Goal: Information Seeking & Learning: Learn about a topic

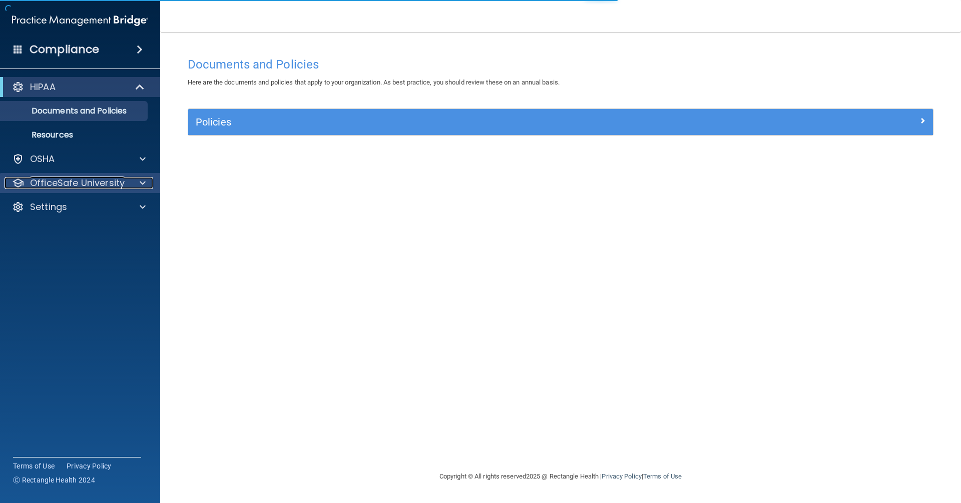
click at [56, 184] on p "OfficeSafe University" at bounding box center [77, 183] width 95 height 12
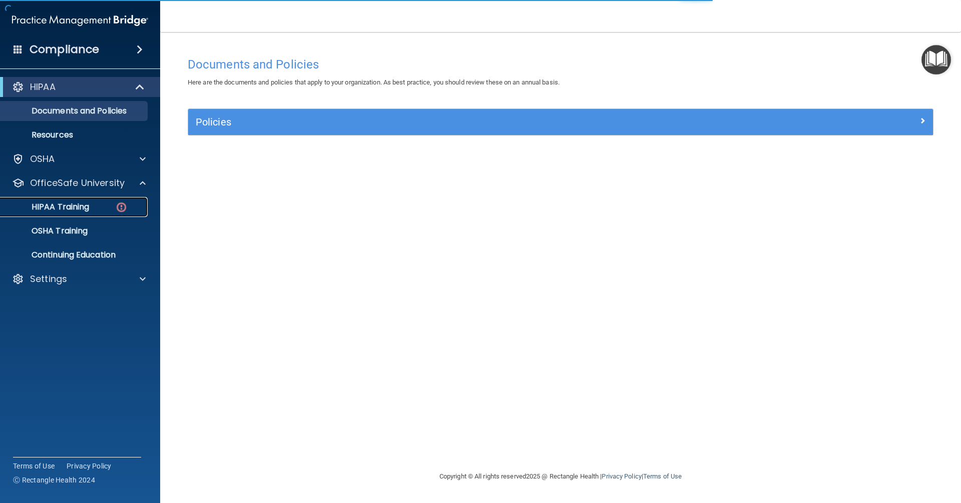
click at [102, 210] on div "HIPAA Training" at bounding box center [75, 207] width 137 height 10
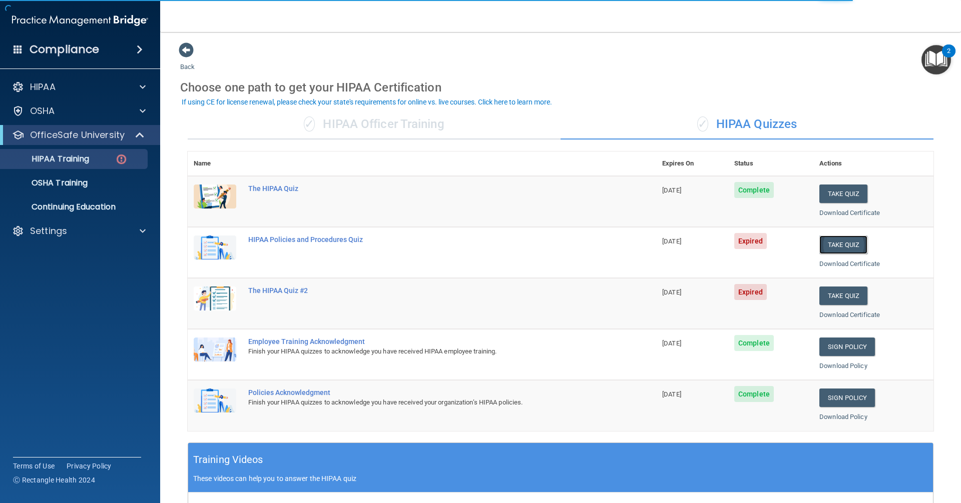
click at [837, 239] on button "Take Quiz" at bounding box center [843, 245] width 48 height 19
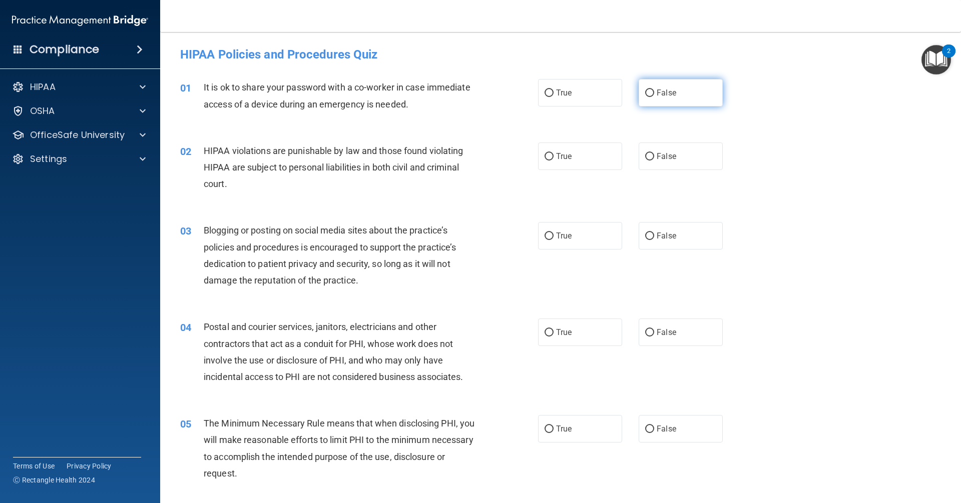
click at [648, 100] on label "False" at bounding box center [681, 93] width 84 height 28
click at [648, 97] on input "False" at bounding box center [649, 94] width 9 height 8
radio input "true"
click at [560, 158] on span "True" at bounding box center [564, 157] width 16 height 10
click at [553, 158] on input "True" at bounding box center [548, 157] width 9 height 8
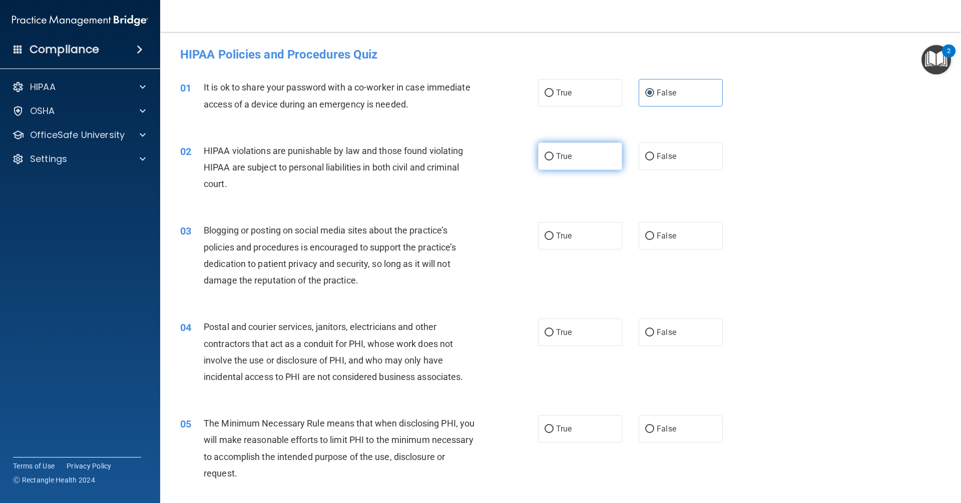
radio input "true"
click at [596, 239] on label "True" at bounding box center [580, 236] width 84 height 28
click at [553, 239] on input "True" at bounding box center [548, 237] width 9 height 8
radio input "true"
click at [568, 329] on span "True" at bounding box center [564, 333] width 16 height 10
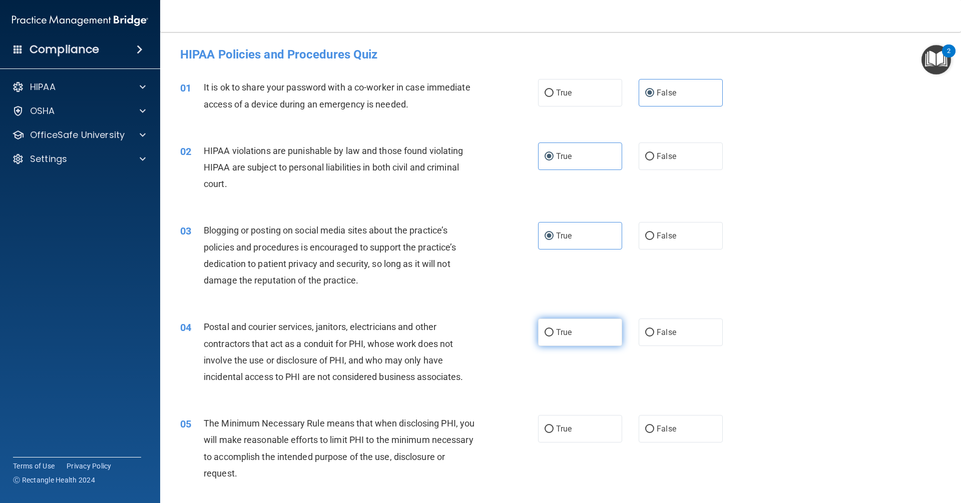
click at [553, 329] on input "True" at bounding box center [548, 333] width 9 height 8
radio input "true"
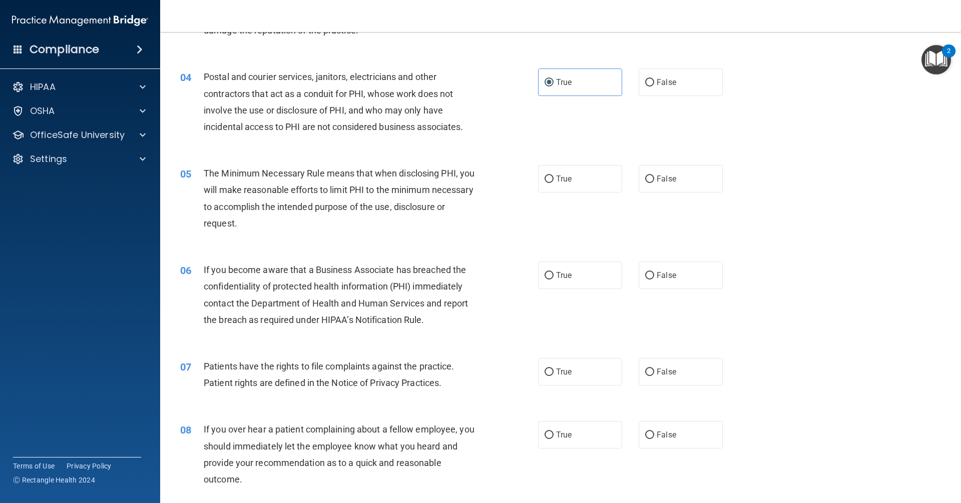
scroll to position [300, 0]
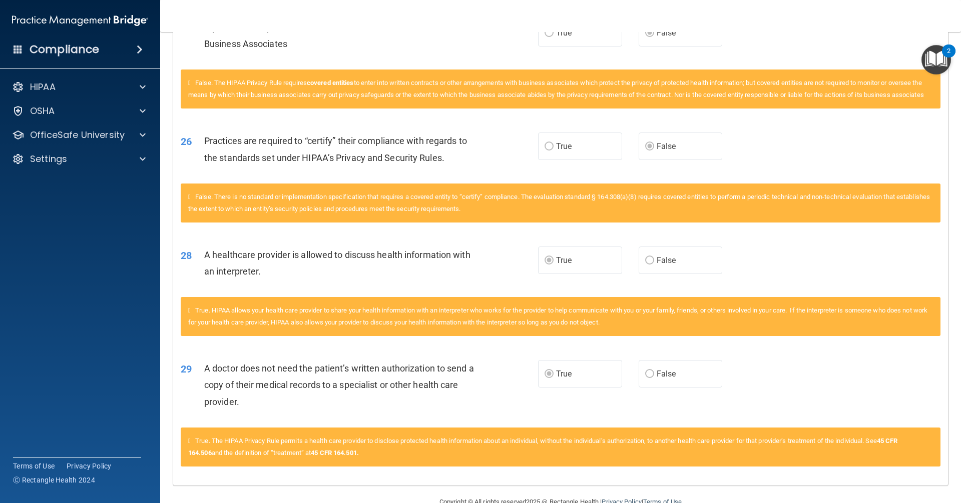
scroll to position [1727, 0]
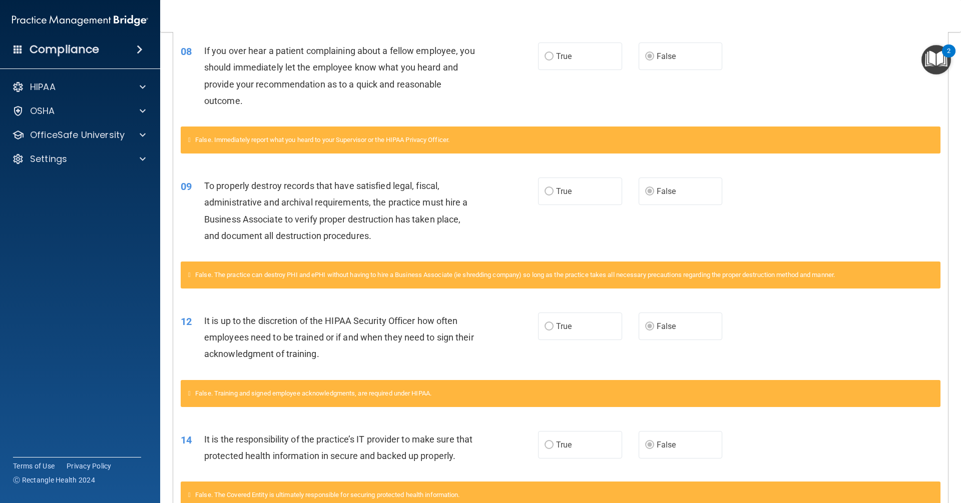
scroll to position [601, 0]
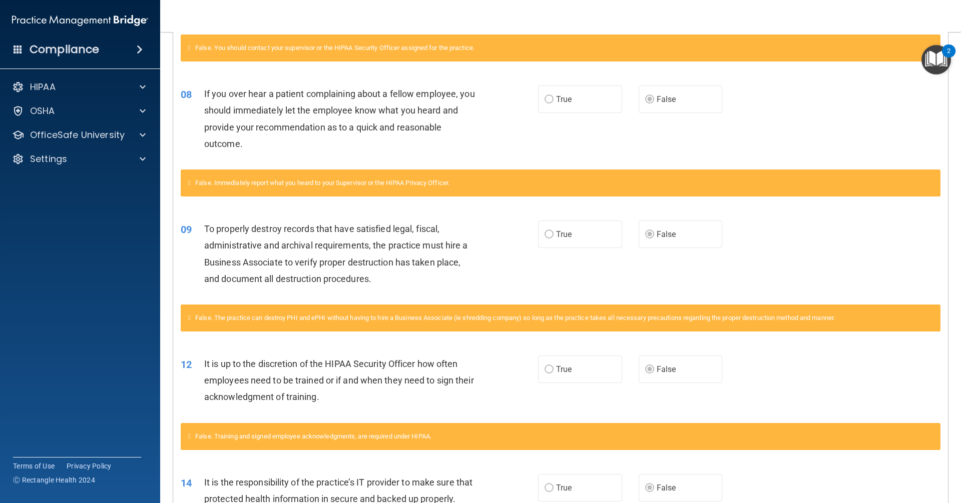
click at [775, 137] on div "08 If you over hear a patient complaining about a fellow employee, you should i…" at bounding box center [560, 121] width 775 height 97
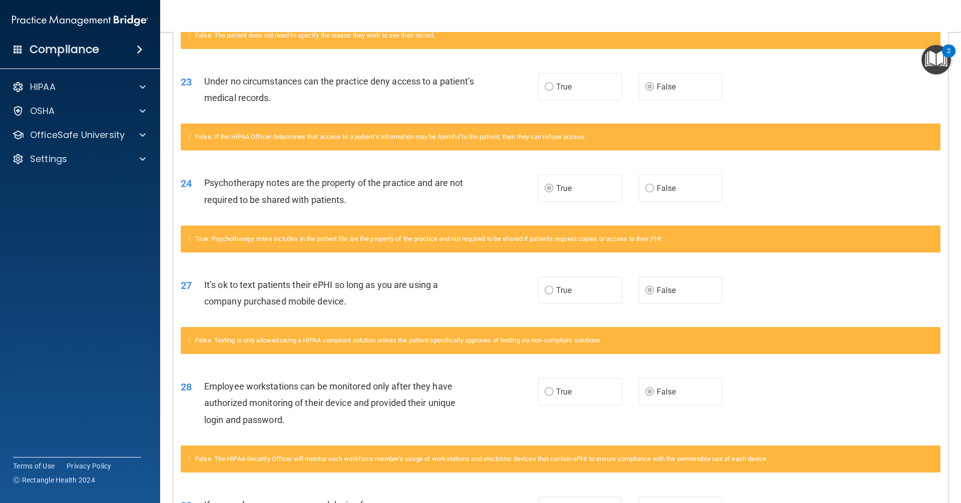
scroll to position [1551, 0]
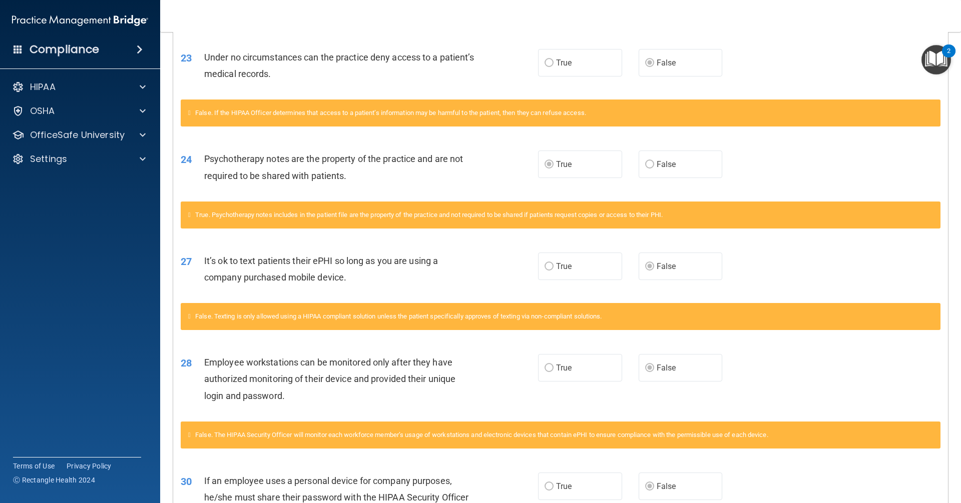
click at [790, 196] on div "24 Psychotherapy notes are the property of the practice and are not required to…" at bounding box center [560, 169] width 775 height 63
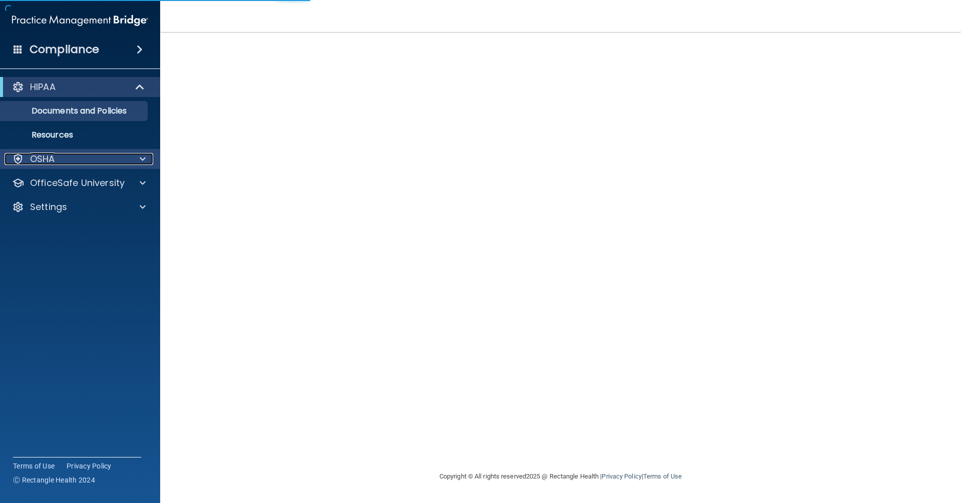
click at [84, 160] on div "OSHA" at bounding box center [67, 159] width 124 height 12
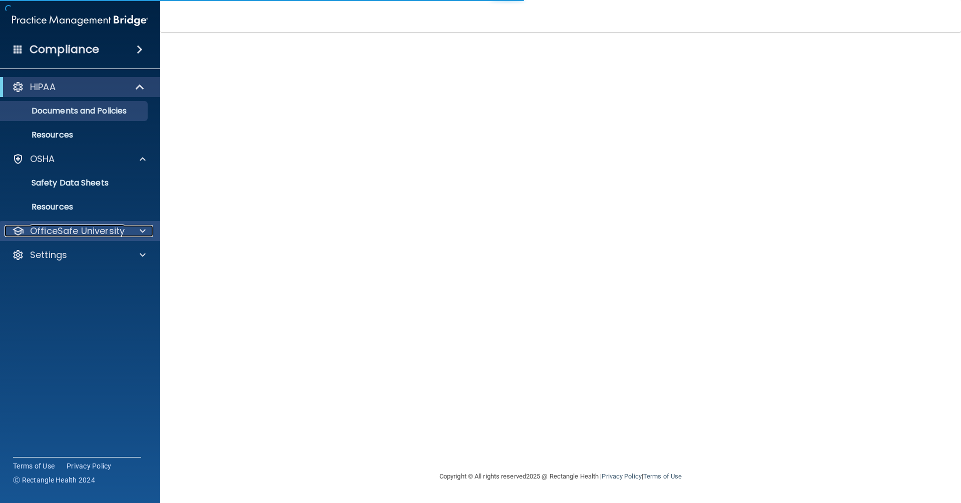
click at [77, 229] on p "OfficeSafe University" at bounding box center [77, 231] width 95 height 12
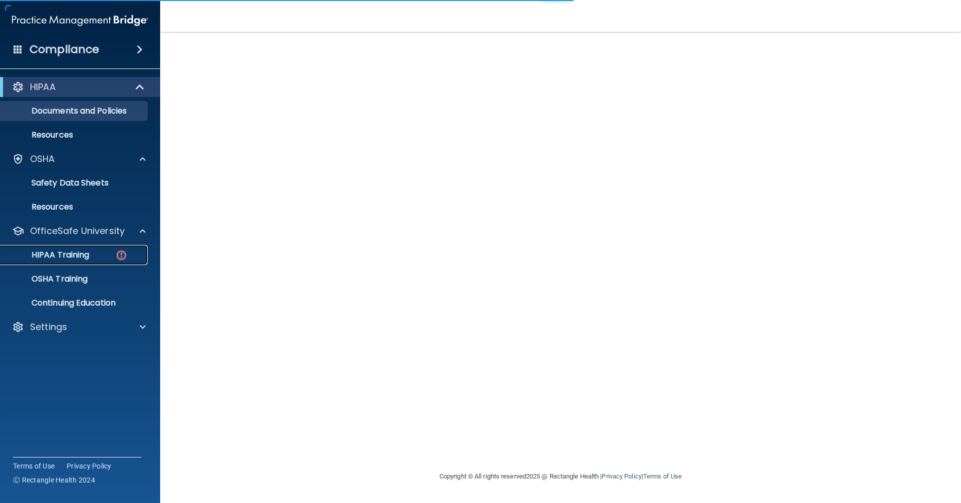
click at [69, 251] on p "HIPAA Training" at bounding box center [48, 255] width 83 height 10
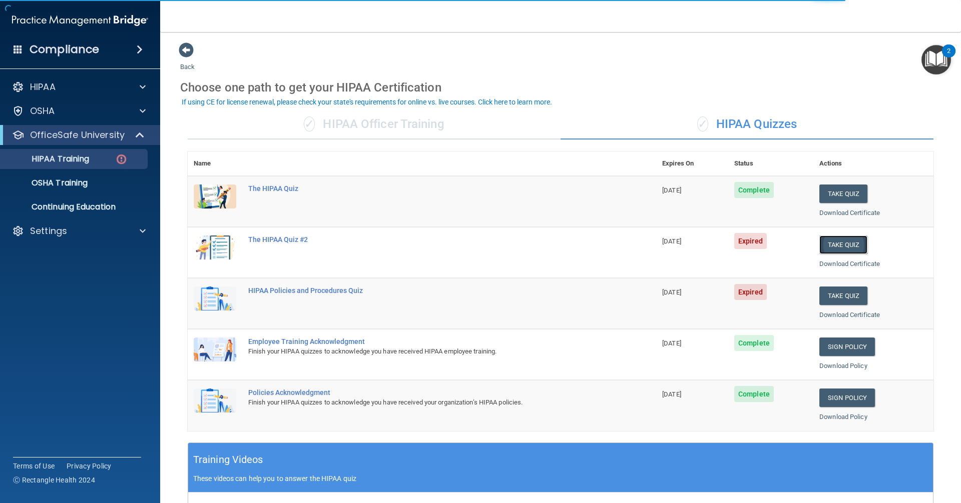
click at [839, 242] on button "Take Quiz" at bounding box center [843, 245] width 48 height 19
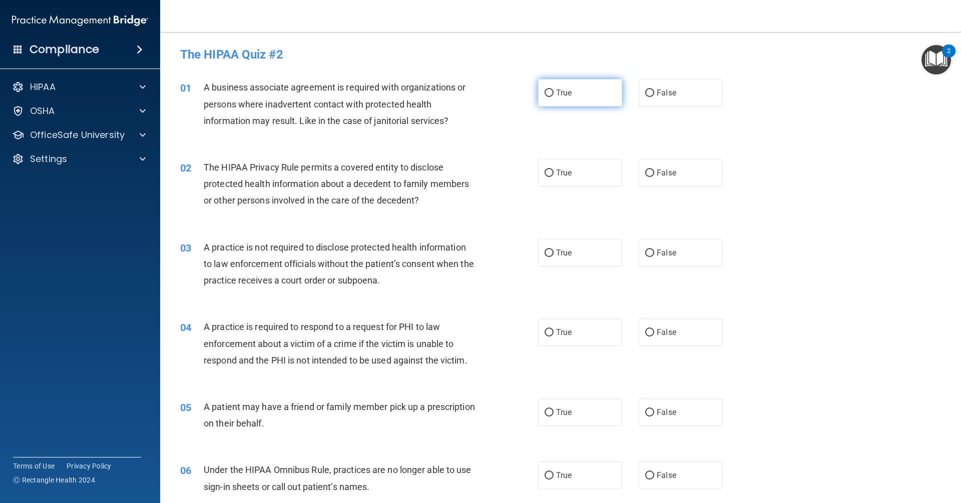
click at [549, 93] on input "True" at bounding box center [548, 94] width 9 height 8
radio input "true"
click at [680, 177] on label "False" at bounding box center [681, 173] width 84 height 28
click at [654, 177] on input "False" at bounding box center [649, 174] width 9 height 8
radio input "true"
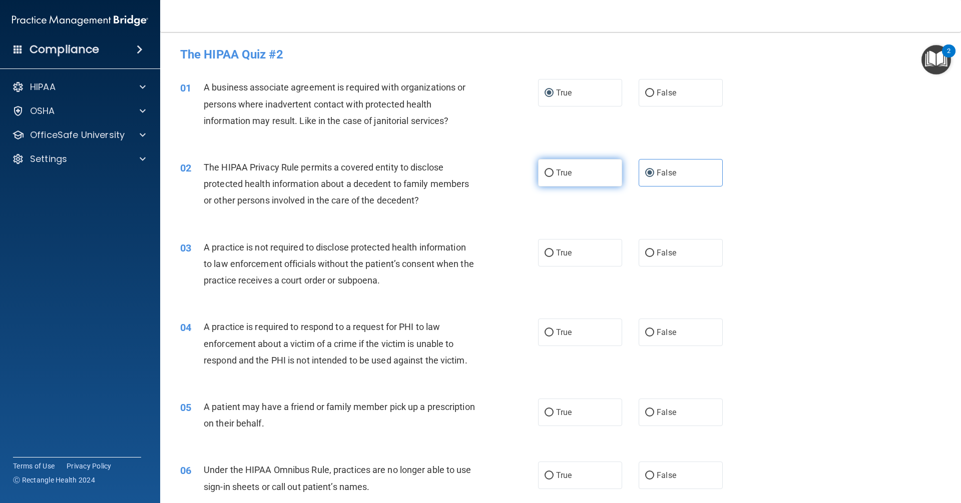
click at [551, 173] on label "True" at bounding box center [580, 173] width 84 height 28
click at [551, 173] on input "True" at bounding box center [548, 174] width 9 height 8
radio input "true"
radio input "false"
click at [581, 251] on label "True" at bounding box center [580, 253] width 84 height 28
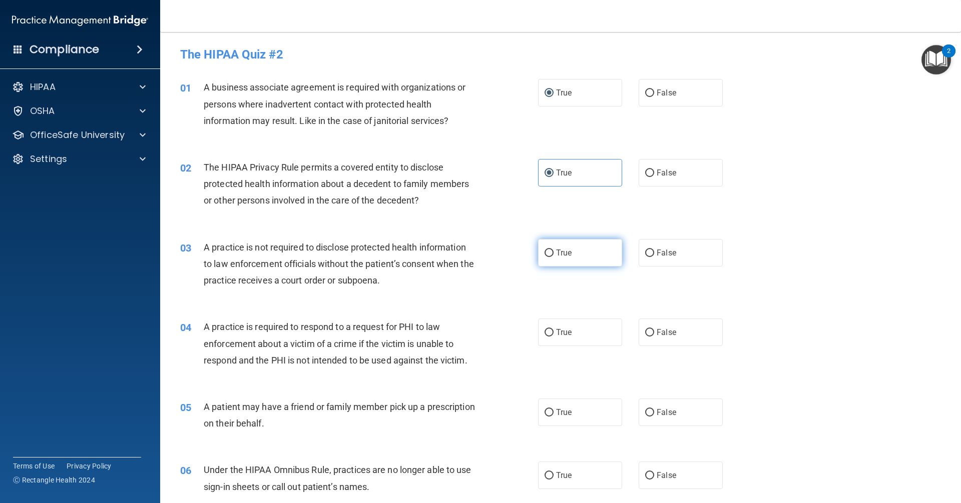
click at [553, 251] on input "True" at bounding box center [548, 254] width 9 height 8
radio input "true"
click at [578, 341] on label "True" at bounding box center [580, 333] width 84 height 28
click at [553, 337] on input "True" at bounding box center [548, 333] width 9 height 8
radio input "true"
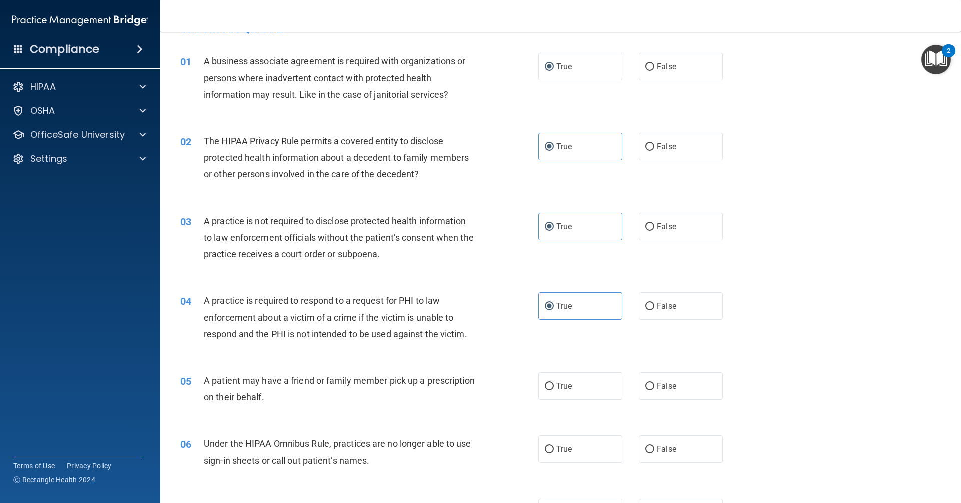
scroll to position [50, 0]
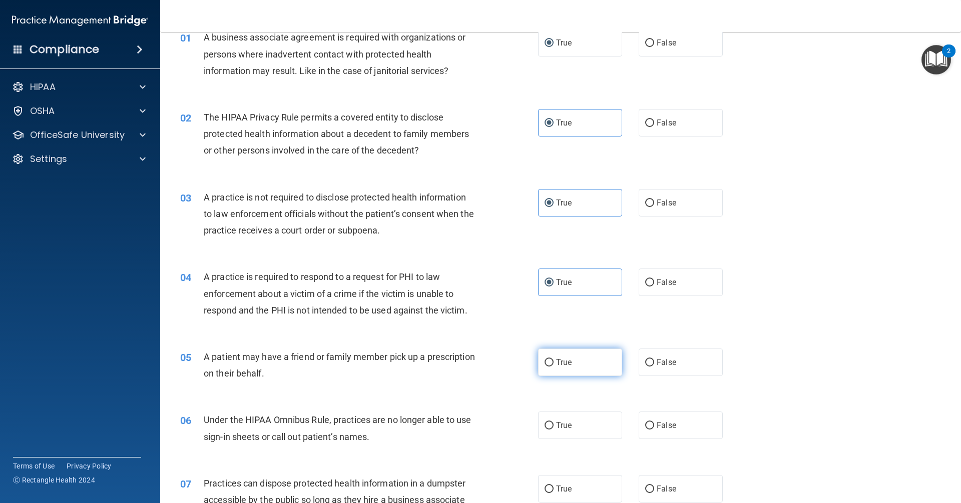
click at [566, 359] on span "True" at bounding box center [564, 363] width 16 height 10
click at [553, 359] on input "True" at bounding box center [548, 363] width 9 height 8
radio input "true"
click at [662, 426] on span "False" at bounding box center [667, 426] width 20 height 10
click at [654, 426] on input "False" at bounding box center [649, 426] width 9 height 8
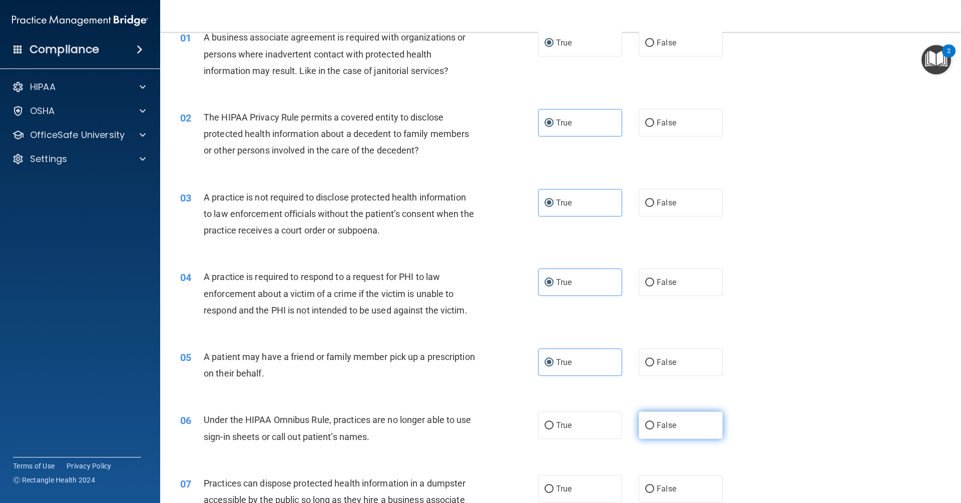
radio input "true"
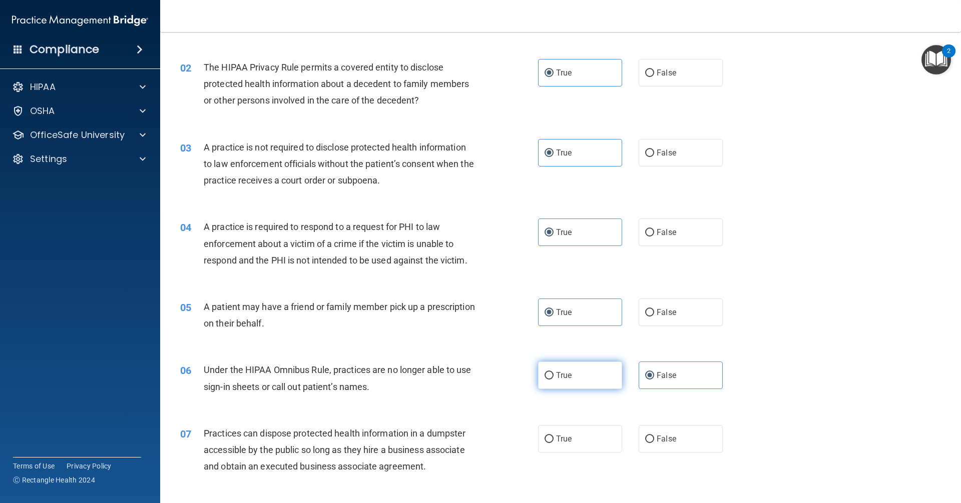
click at [566, 382] on label "True" at bounding box center [580, 376] width 84 height 28
click at [553, 380] on input "True" at bounding box center [548, 376] width 9 height 8
radio input "true"
radio input "false"
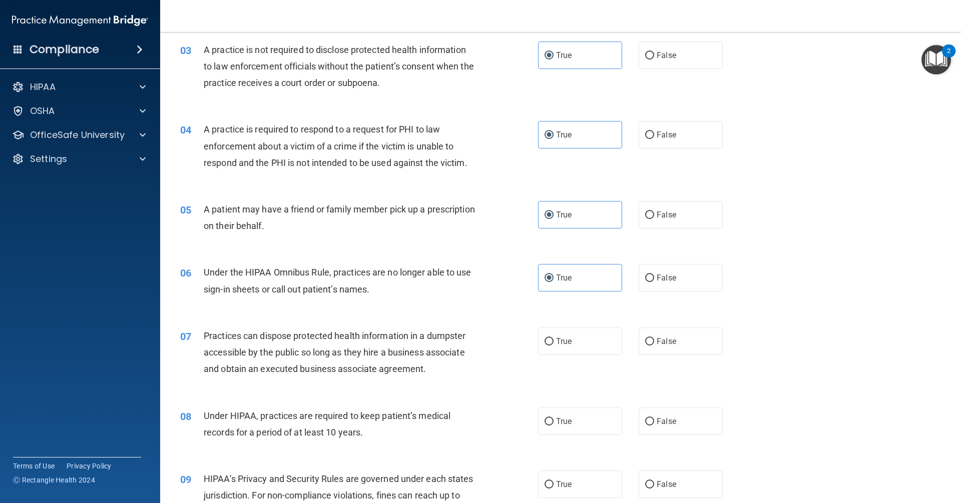
scroll to position [200, 0]
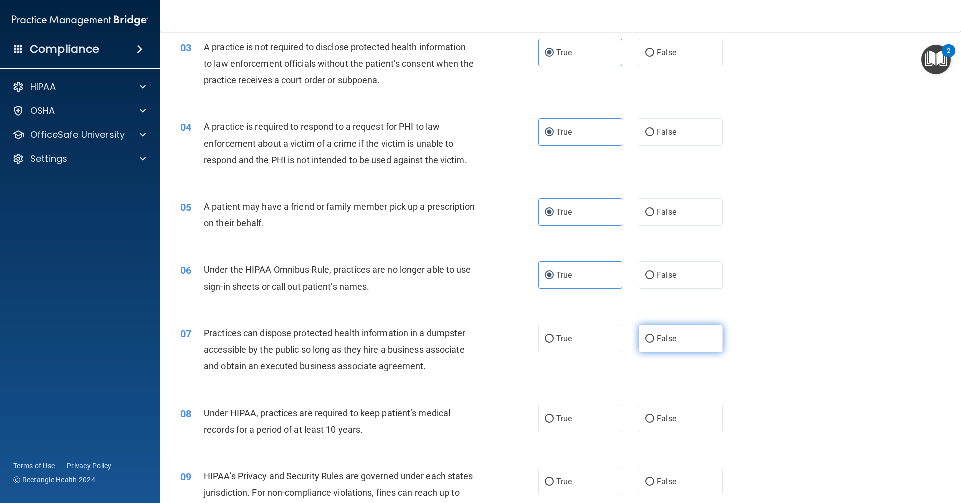
click at [639, 336] on label "False" at bounding box center [681, 339] width 84 height 28
click at [645, 336] on input "False" at bounding box center [649, 340] width 9 height 8
radio input "true"
click at [666, 419] on span "False" at bounding box center [667, 419] width 20 height 10
click at [654, 419] on input "False" at bounding box center [649, 420] width 9 height 8
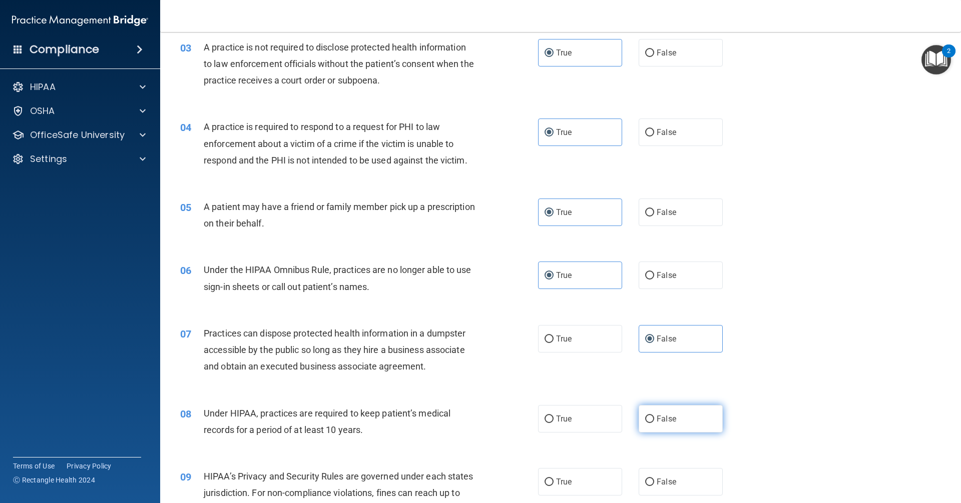
radio input "true"
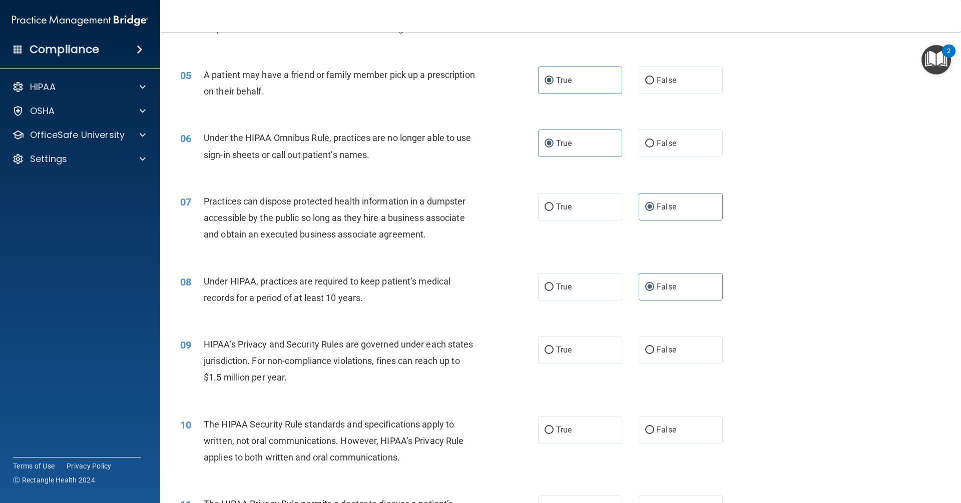
scroll to position [350, 0]
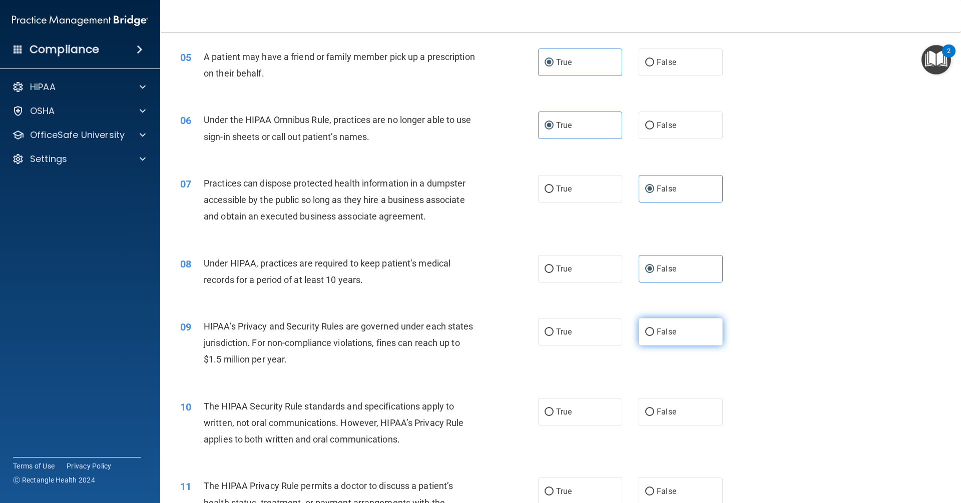
click at [662, 335] on span "False" at bounding box center [667, 332] width 20 height 10
click at [654, 335] on input "False" at bounding box center [649, 333] width 9 height 8
radio input "true"
click at [546, 409] on input "True" at bounding box center [548, 413] width 9 height 8
radio input "true"
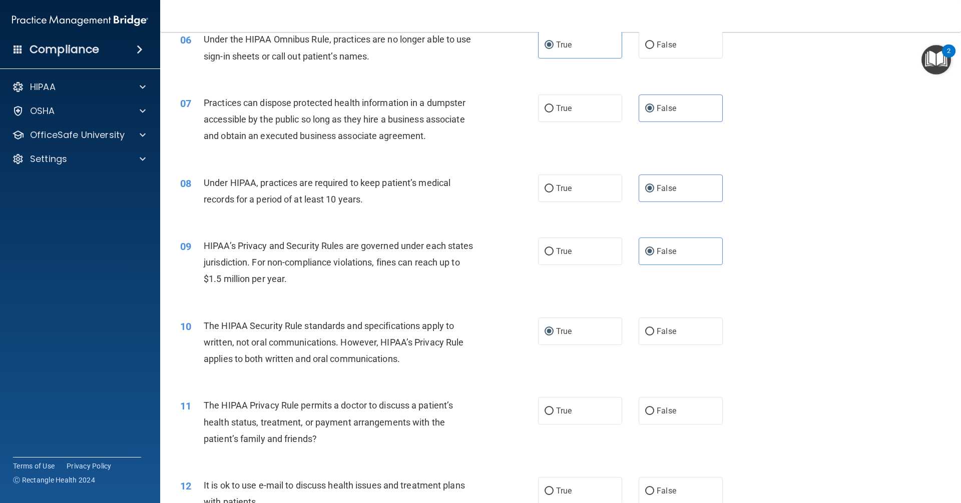
scroll to position [450, 0]
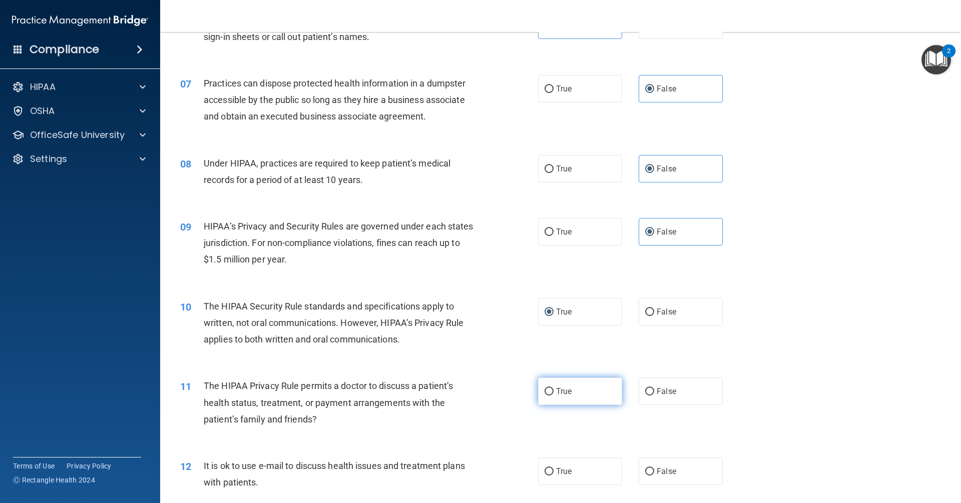
click at [561, 393] on span "True" at bounding box center [564, 392] width 16 height 10
click at [553, 393] on input "True" at bounding box center [548, 392] width 9 height 8
radio input "true"
click at [569, 474] on label "True" at bounding box center [580, 472] width 84 height 28
click at [553, 474] on input "True" at bounding box center [548, 472] width 9 height 8
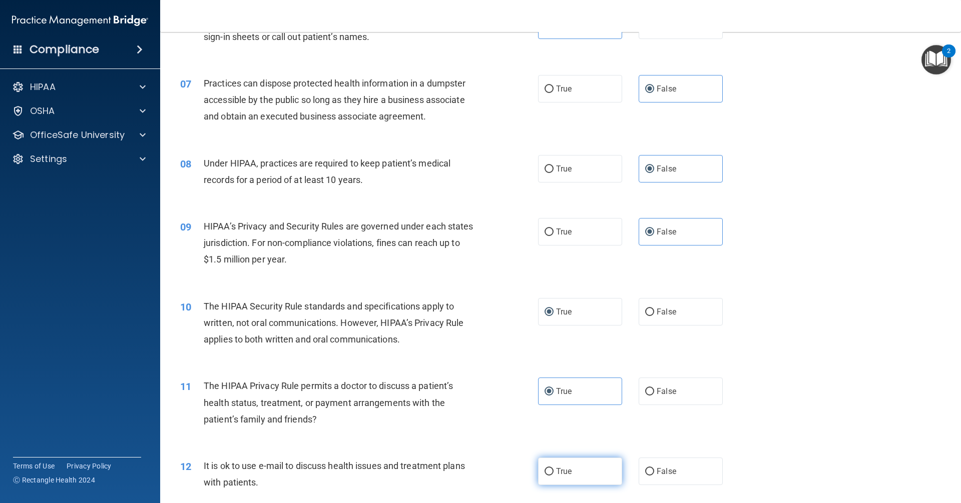
radio input "true"
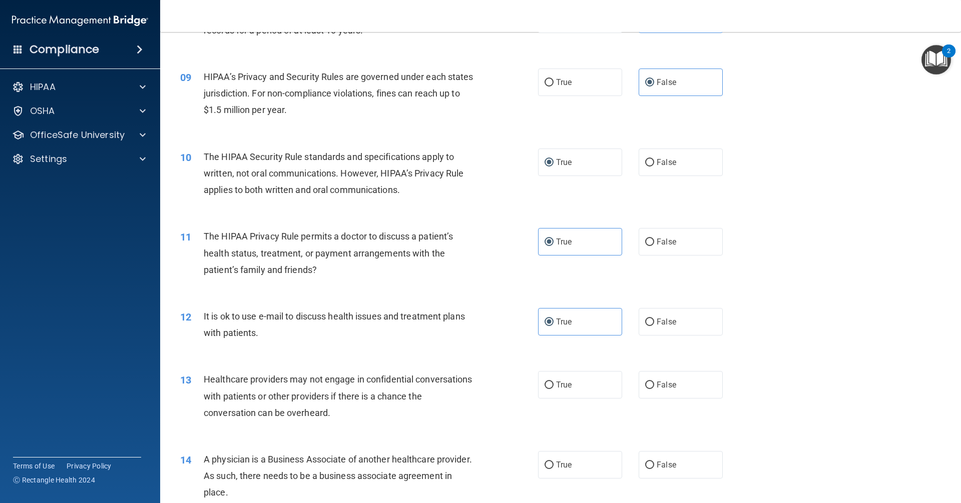
scroll to position [601, 0]
click at [655, 390] on label "False" at bounding box center [681, 385] width 84 height 28
click at [654, 389] on input "False" at bounding box center [649, 385] width 9 height 8
radio input "true"
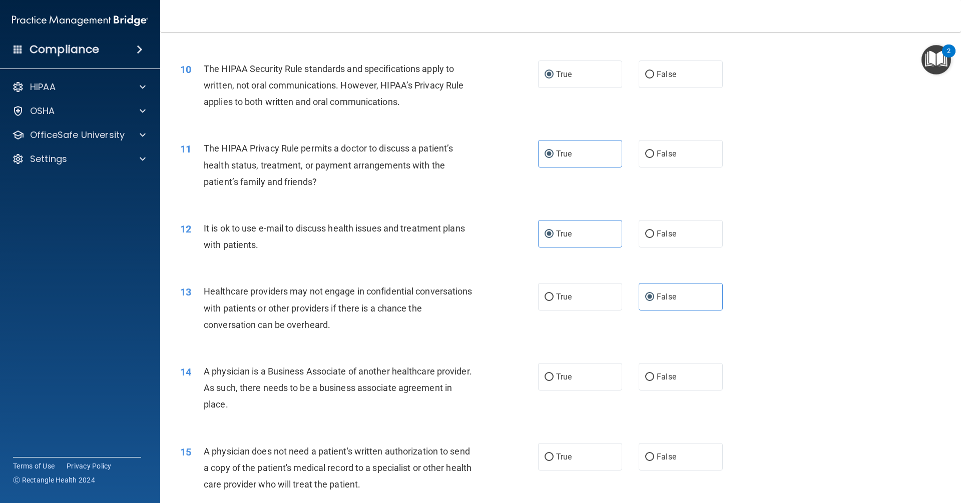
scroll to position [701, 0]
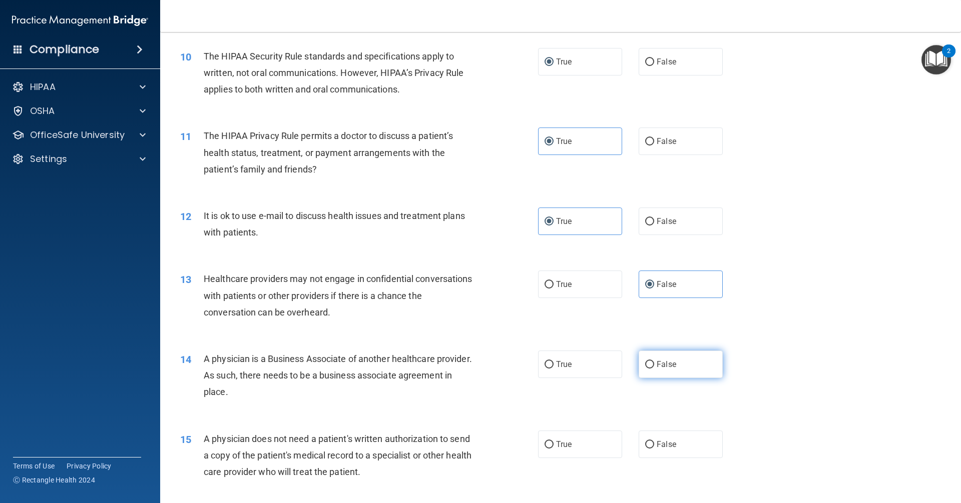
click at [657, 362] on span "False" at bounding box center [667, 365] width 20 height 10
click at [654, 362] on input "False" at bounding box center [649, 365] width 9 height 8
radio input "true"
click at [562, 448] on span "True" at bounding box center [564, 445] width 16 height 10
click at [553, 448] on input "True" at bounding box center [548, 445] width 9 height 8
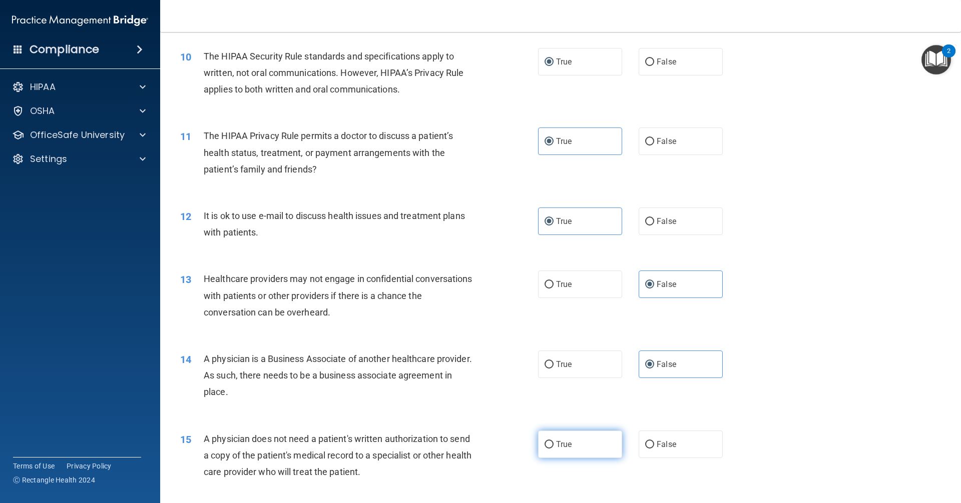
radio input "true"
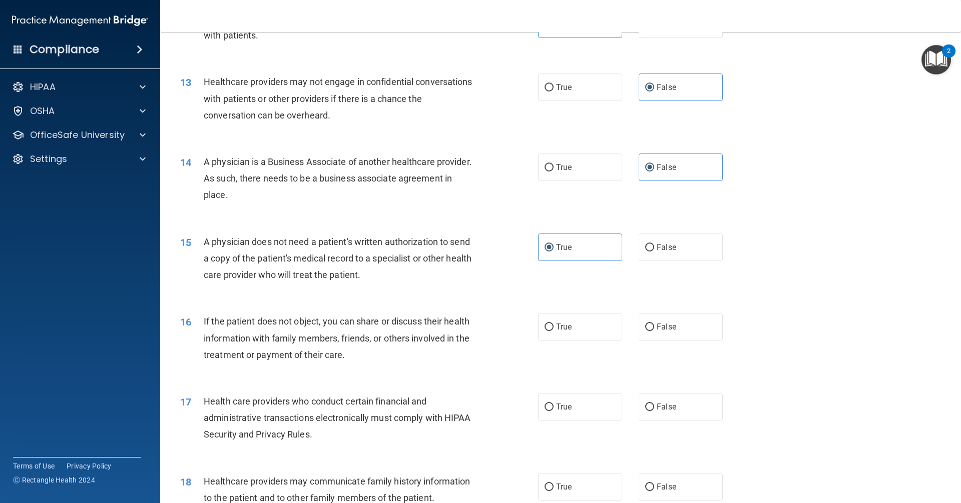
scroll to position [901, 0]
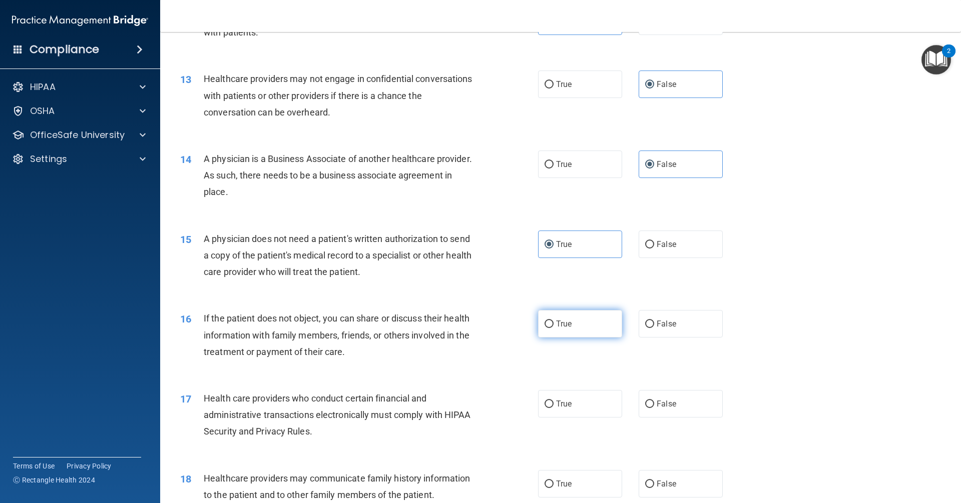
click at [547, 323] on input "True" at bounding box center [548, 325] width 9 height 8
radio input "true"
click at [583, 403] on label "True" at bounding box center [580, 404] width 84 height 28
click at [553, 403] on input "True" at bounding box center [548, 405] width 9 height 8
radio input "true"
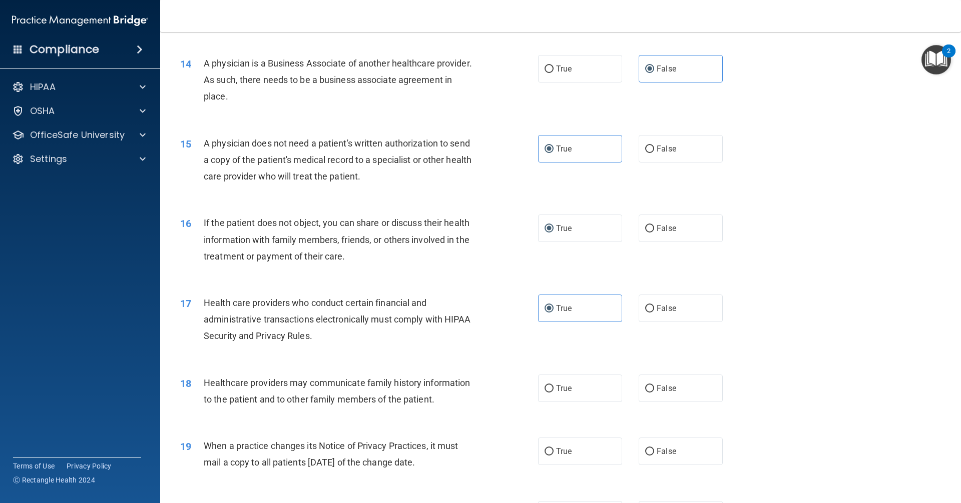
scroll to position [1001, 0]
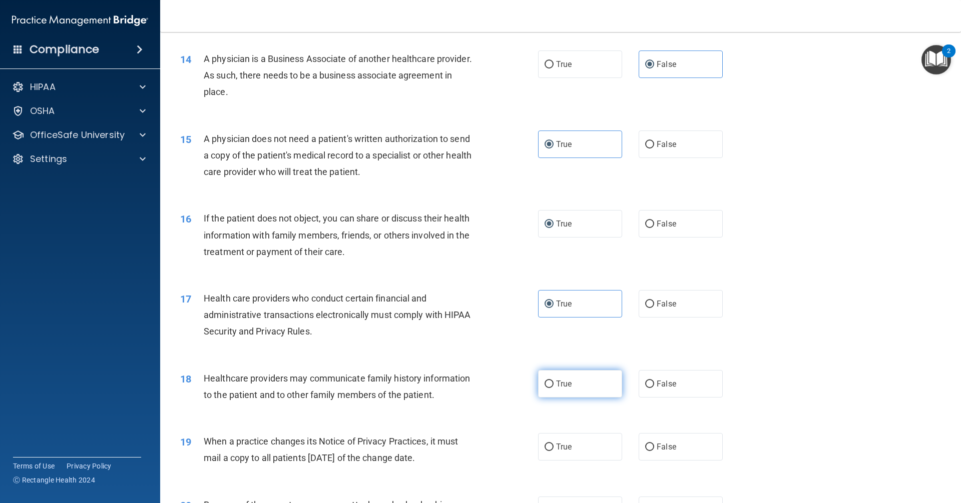
click at [563, 393] on label "True" at bounding box center [580, 384] width 84 height 28
click at [553, 388] on input "True" at bounding box center [548, 385] width 9 height 8
radio input "true"
click at [549, 451] on input "True" at bounding box center [548, 448] width 9 height 8
radio input "true"
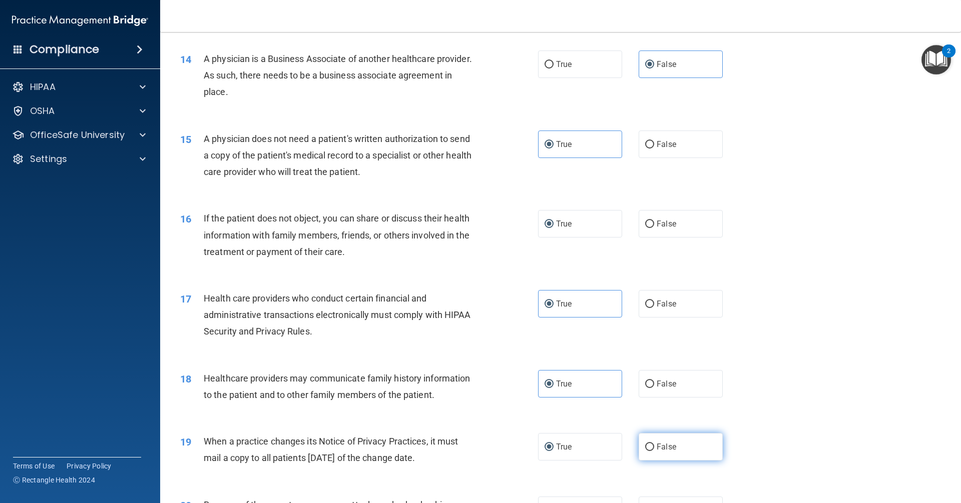
click at [647, 450] on input "False" at bounding box center [649, 448] width 9 height 8
radio input "true"
radio input "false"
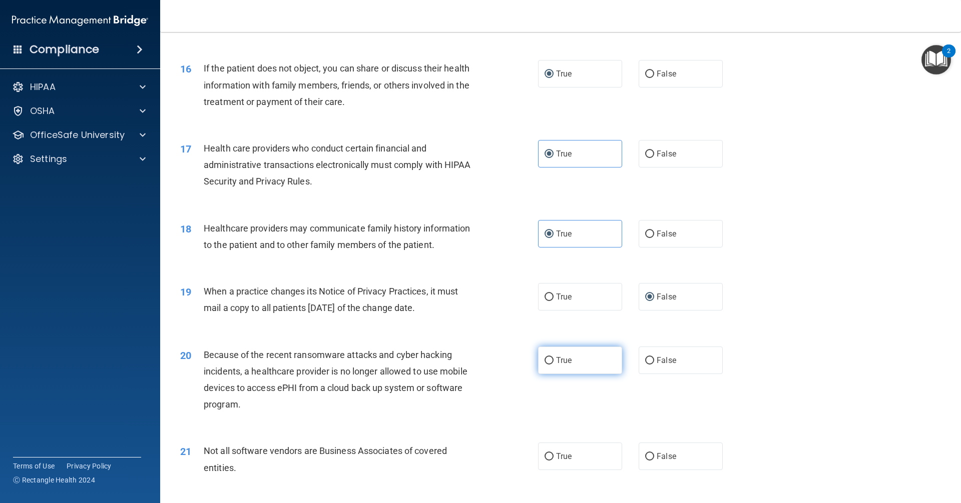
click at [598, 364] on label "True" at bounding box center [580, 361] width 84 height 28
click at [553, 364] on input "True" at bounding box center [548, 361] width 9 height 8
radio input "true"
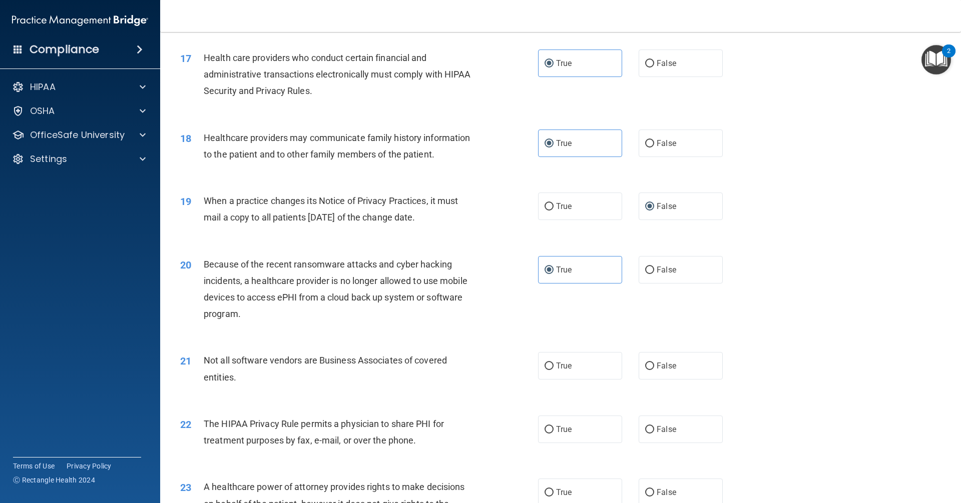
scroll to position [1251, 0]
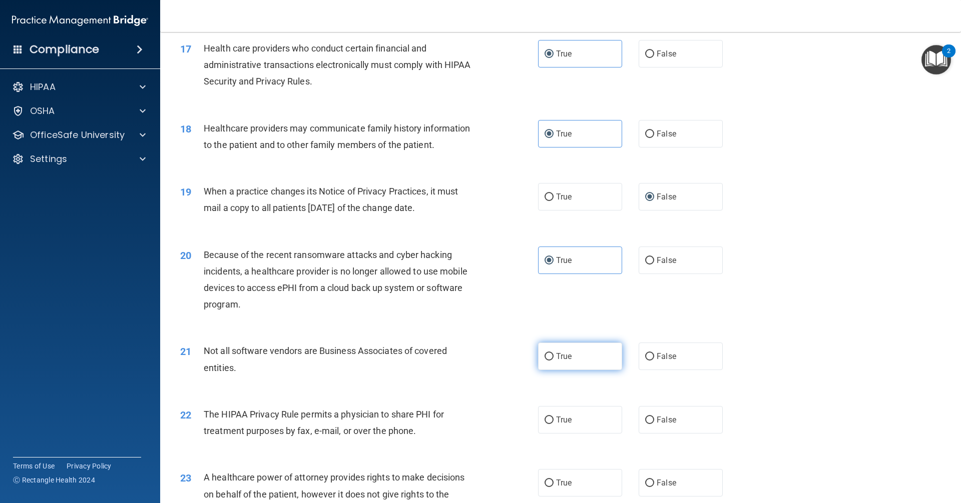
click at [556, 367] on label "True" at bounding box center [580, 357] width 84 height 28
click at [553, 361] on input "True" at bounding box center [548, 357] width 9 height 8
radio input "true"
click at [556, 420] on span "True" at bounding box center [564, 420] width 16 height 10
click at [553, 420] on input "True" at bounding box center [548, 421] width 9 height 8
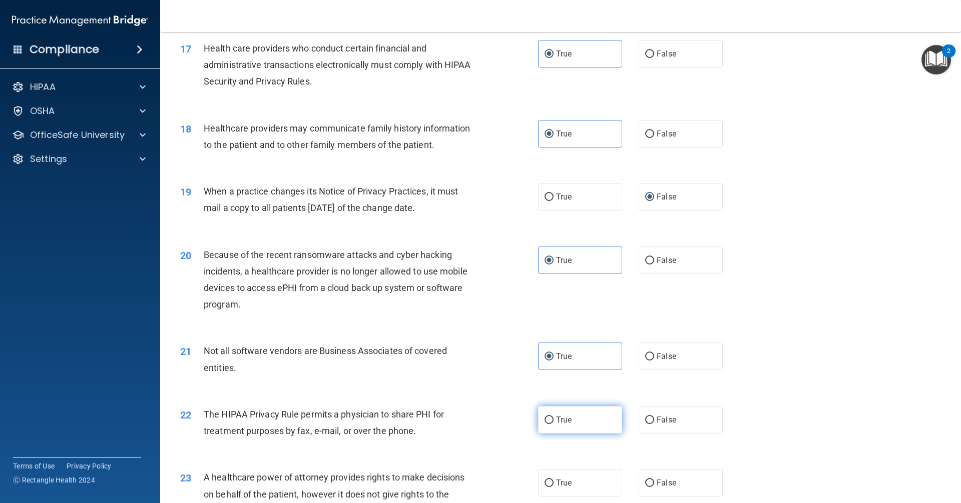
radio input "true"
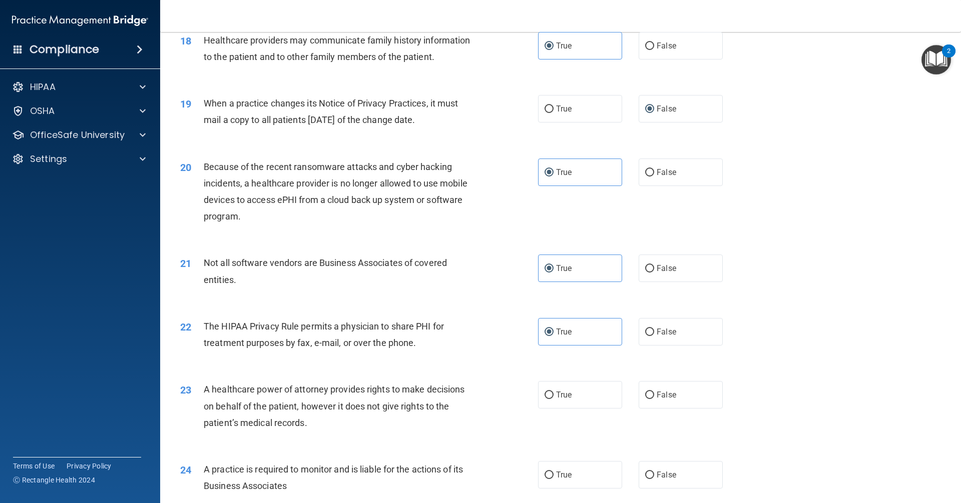
scroll to position [1351, 0]
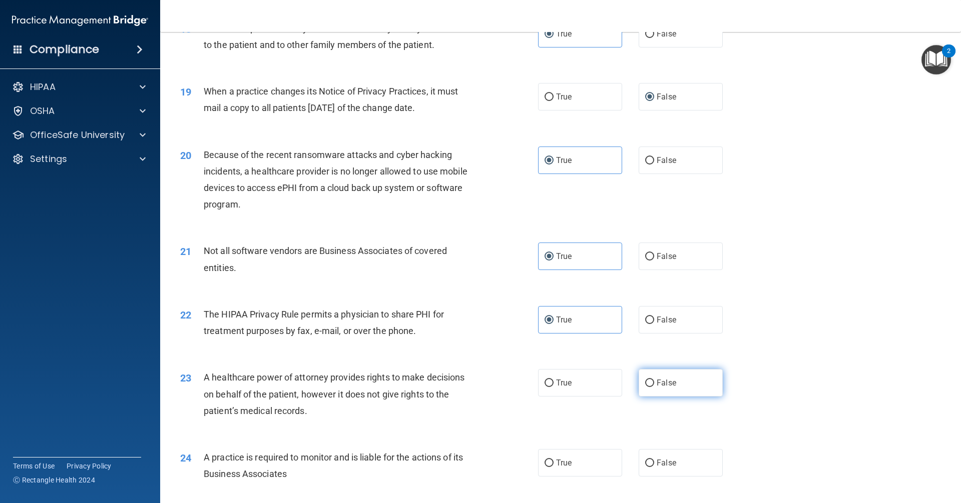
click at [697, 385] on label "False" at bounding box center [681, 383] width 84 height 28
click at [654, 385] on input "False" at bounding box center [649, 384] width 9 height 8
radio input "true"
click at [659, 467] on span "False" at bounding box center [667, 463] width 20 height 10
click at [654, 467] on input "False" at bounding box center [649, 464] width 9 height 8
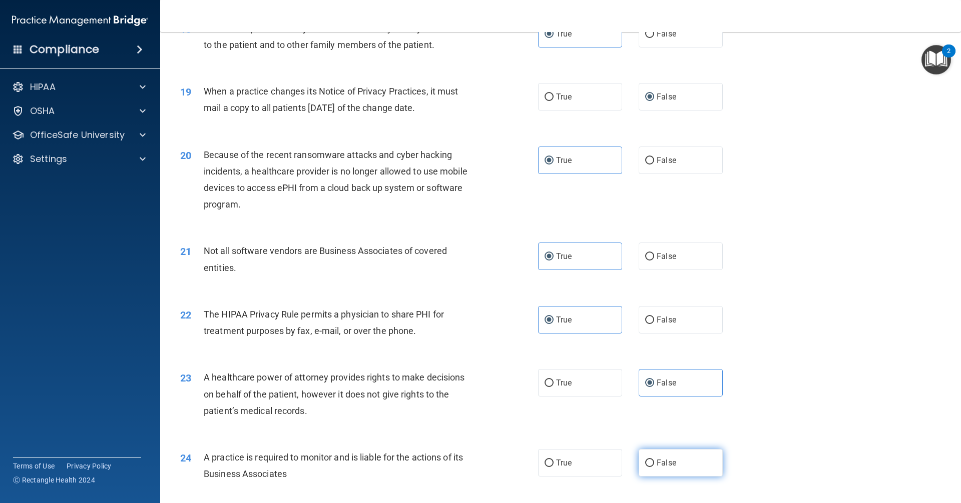
radio input "true"
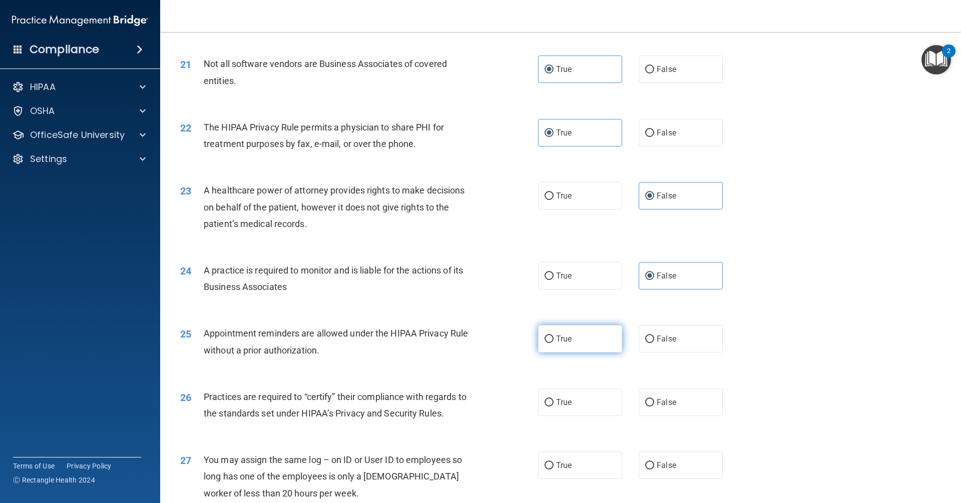
scroll to position [1601, 0]
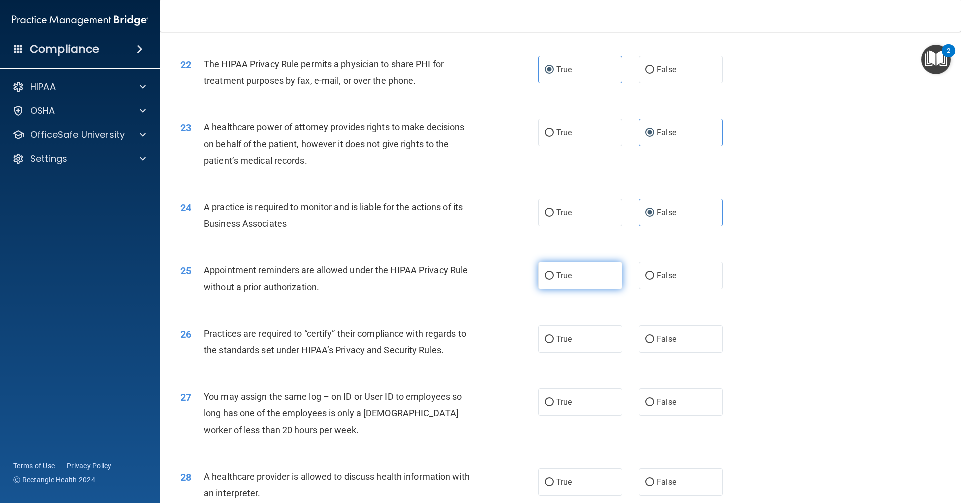
click at [568, 284] on label "True" at bounding box center [580, 276] width 84 height 28
click at [553, 280] on input "True" at bounding box center [548, 277] width 9 height 8
radio input "true"
click at [671, 349] on label "False" at bounding box center [681, 340] width 84 height 28
click at [654, 344] on input "False" at bounding box center [649, 340] width 9 height 8
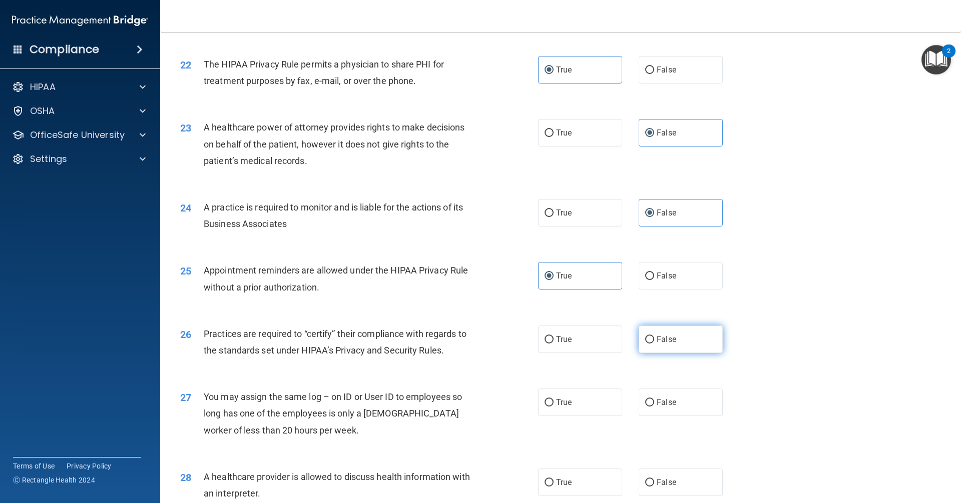
radio input "true"
click at [573, 402] on label "True" at bounding box center [580, 403] width 84 height 28
click at [553, 402] on input "True" at bounding box center [548, 403] width 9 height 8
radio input "true"
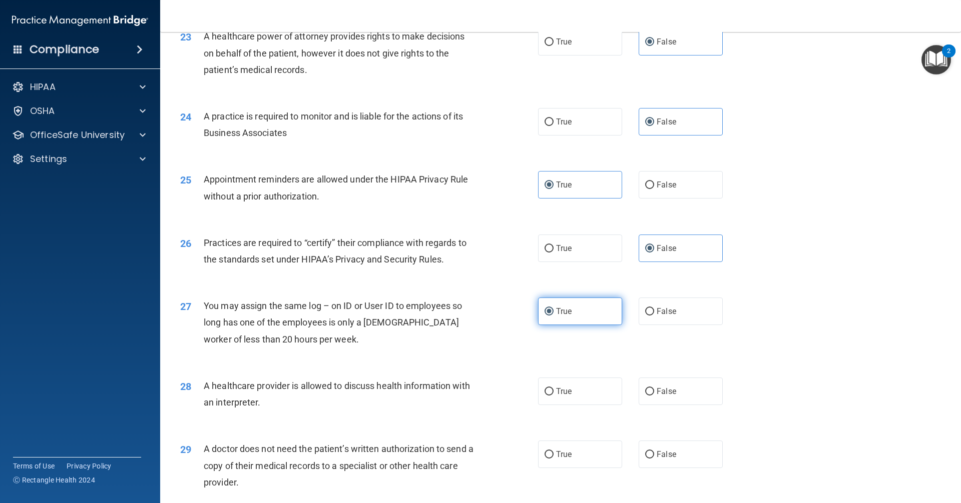
scroll to position [1702, 0]
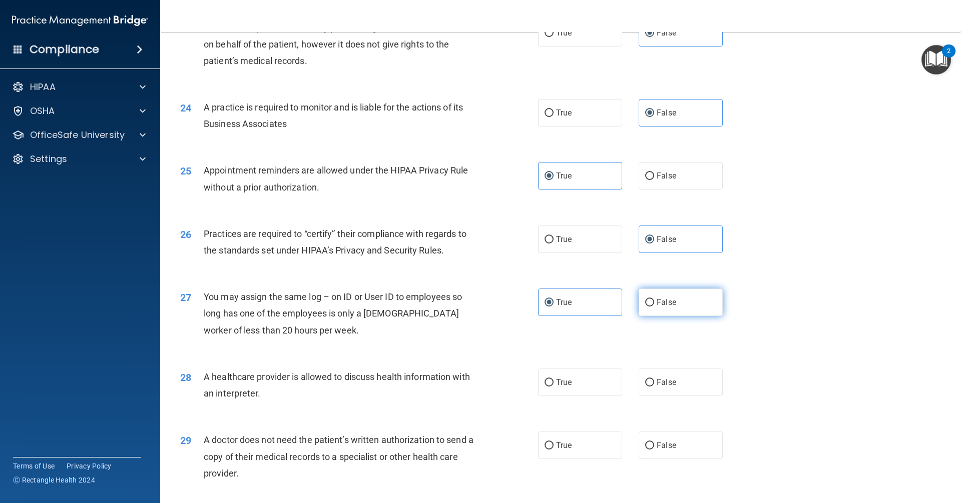
click at [657, 304] on span "False" at bounding box center [667, 303] width 20 height 10
click at [654, 304] on input "False" at bounding box center [649, 303] width 9 height 8
radio input "true"
radio input "false"
click at [559, 385] on span "True" at bounding box center [564, 383] width 16 height 10
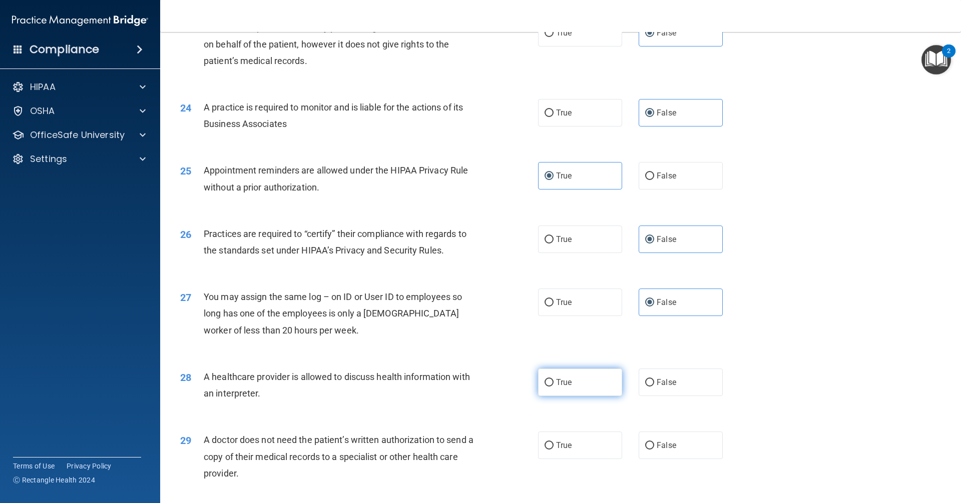
click at [553, 385] on input "True" at bounding box center [548, 383] width 9 height 8
radio input "true"
click at [569, 450] on label "True" at bounding box center [580, 446] width 84 height 28
click at [553, 450] on input "True" at bounding box center [548, 446] width 9 height 8
radio input "true"
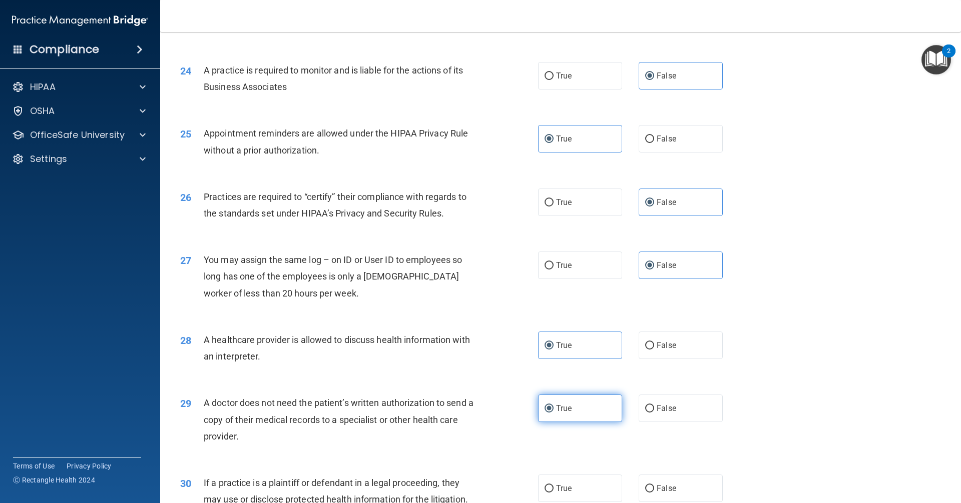
scroll to position [1802, 0]
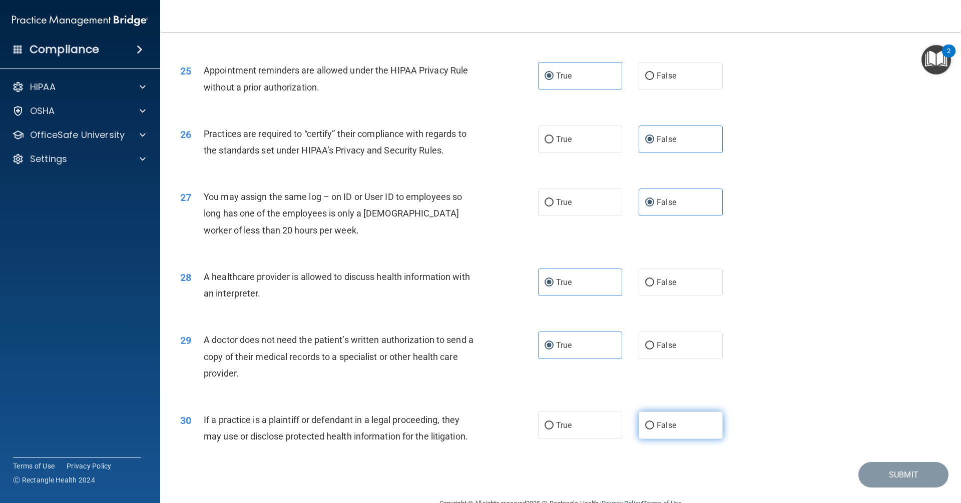
click at [659, 431] on label "False" at bounding box center [681, 426] width 84 height 28
click at [654, 430] on input "False" at bounding box center [649, 426] width 9 height 8
radio input "true"
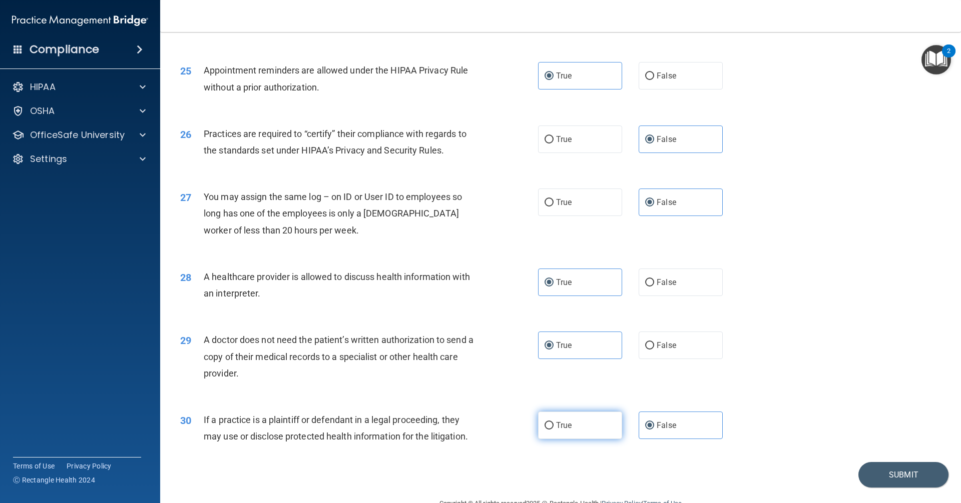
scroll to position [1826, 0]
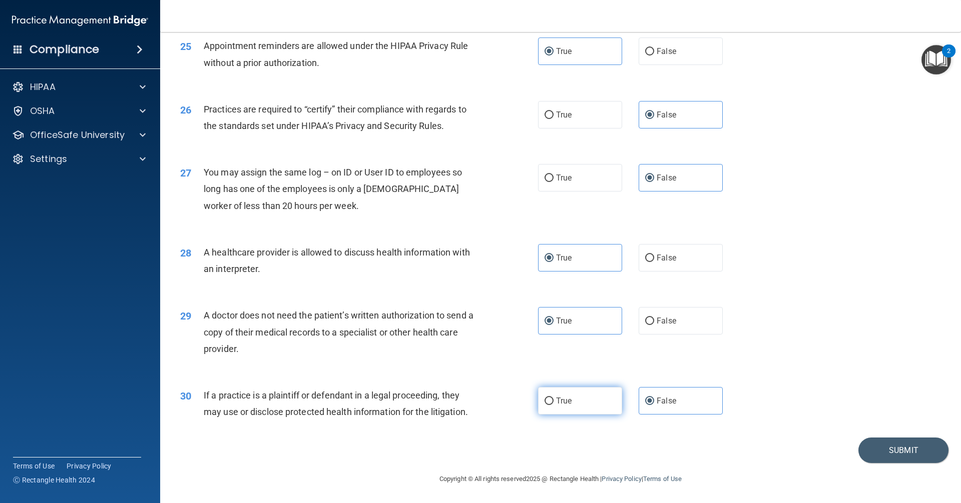
click at [575, 406] on label "True" at bounding box center [580, 401] width 84 height 28
click at [553, 405] on input "True" at bounding box center [548, 402] width 9 height 8
radio input "true"
radio input "false"
click at [903, 451] on button "Submit" at bounding box center [903, 451] width 90 height 26
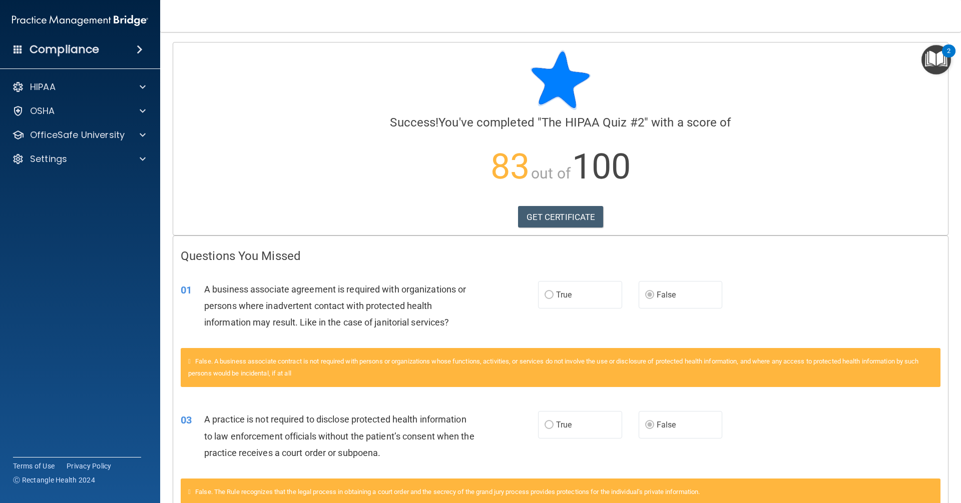
click at [782, 183] on p "83 out of 100" at bounding box center [561, 167] width 760 height 65
click at [84, 138] on p "OfficeSafe University" at bounding box center [77, 135] width 95 height 12
click at [87, 161] on p "HIPAA Training" at bounding box center [48, 159] width 83 height 10
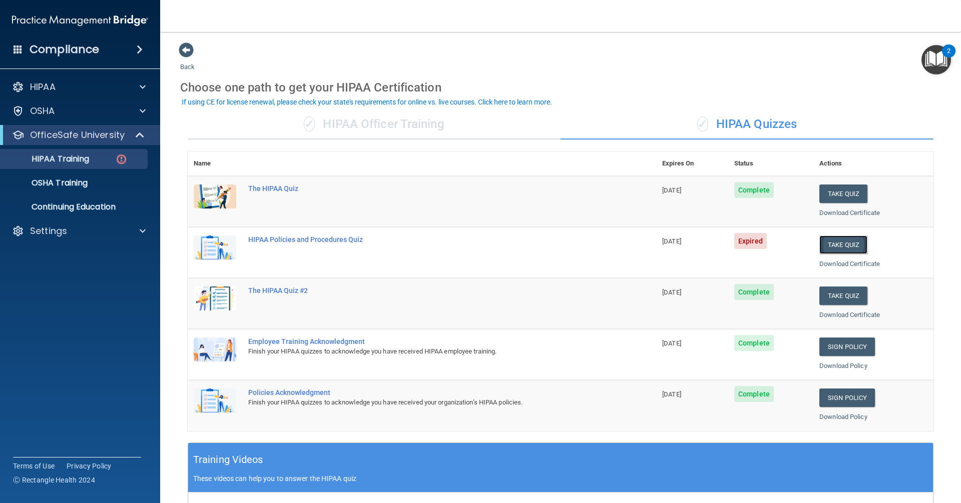
click at [833, 248] on button "Take Quiz" at bounding box center [843, 245] width 48 height 19
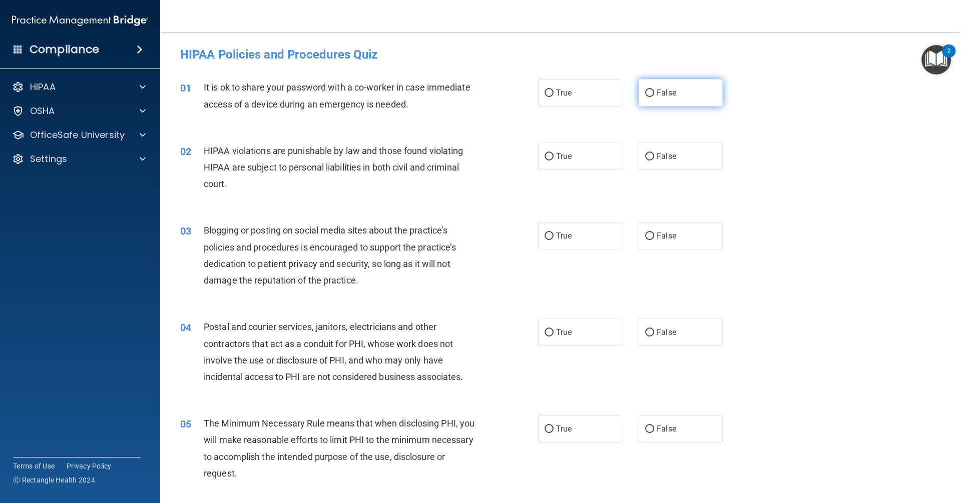
click at [664, 92] on span "False" at bounding box center [667, 93] width 20 height 10
click at [654, 92] on input "False" at bounding box center [649, 94] width 9 height 8
radio input "true"
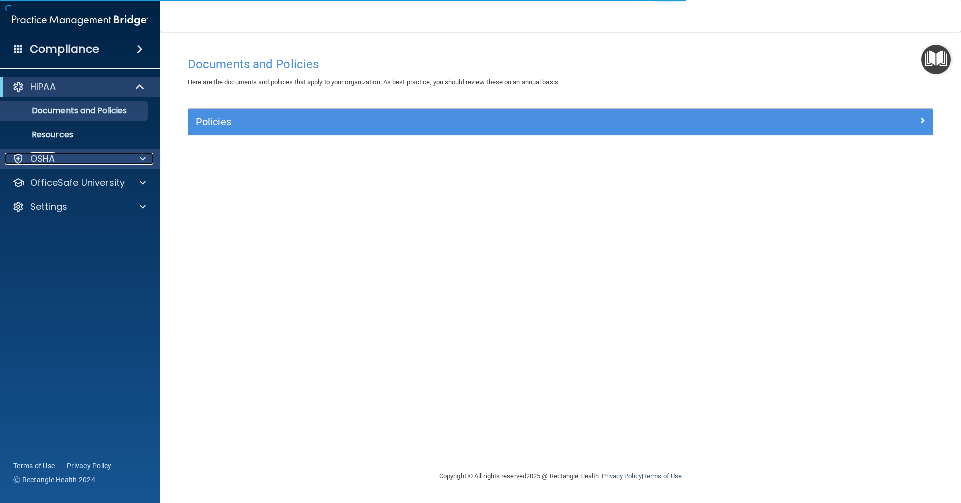
click at [66, 157] on div "OSHA" at bounding box center [67, 159] width 124 height 12
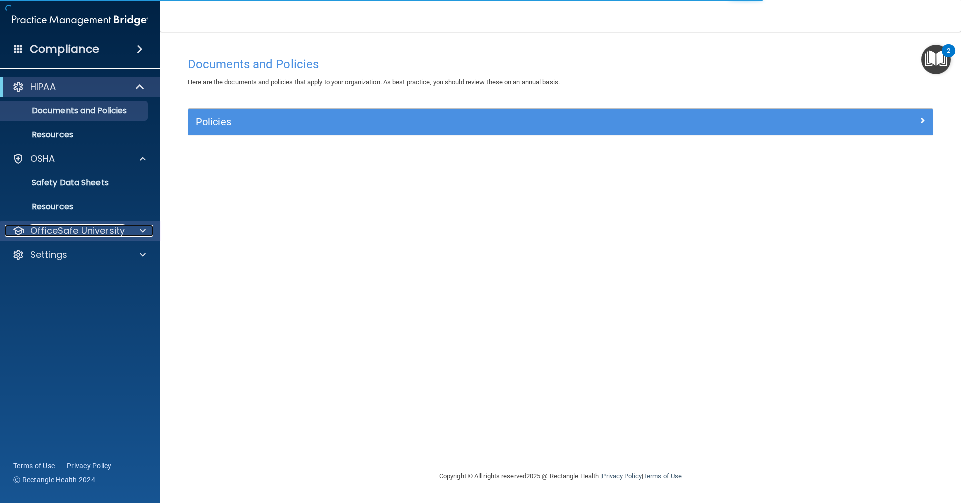
click at [73, 235] on p "OfficeSafe University" at bounding box center [77, 231] width 95 height 12
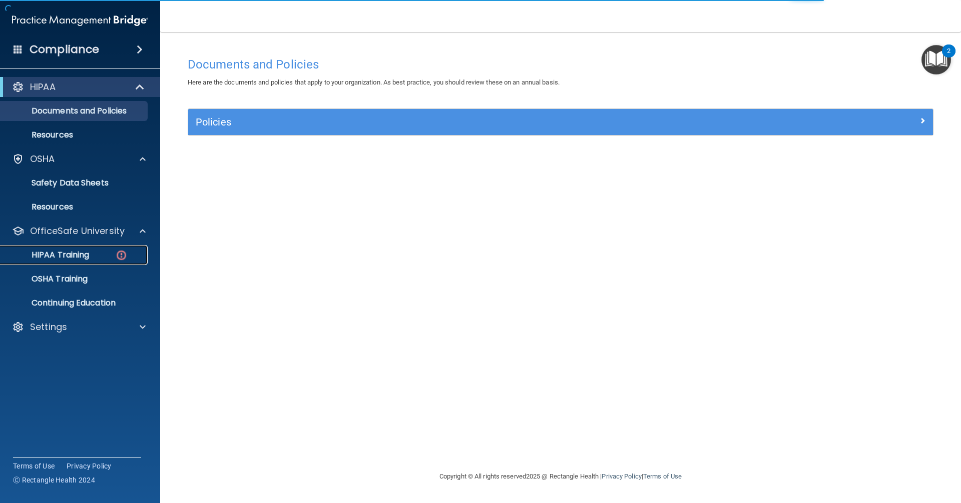
click at [116, 257] on img at bounding box center [121, 255] width 13 height 13
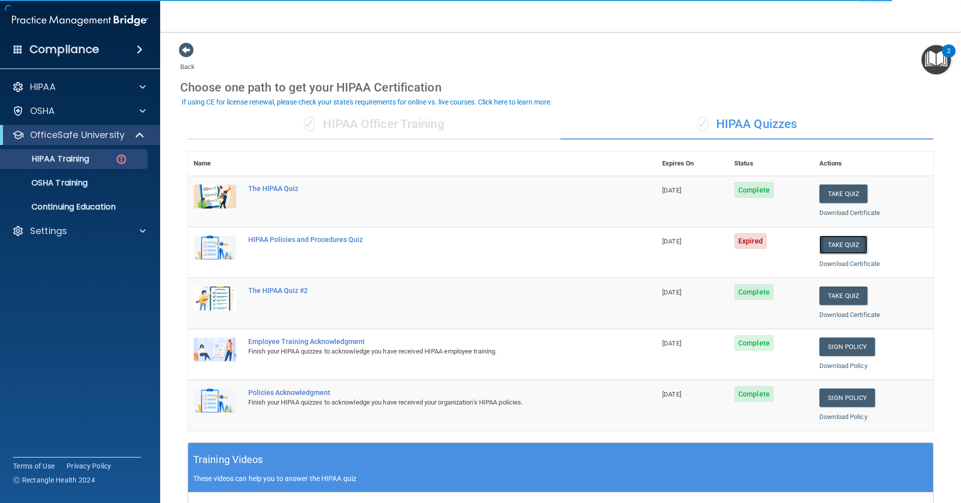
click at [836, 240] on button "Take Quiz" at bounding box center [843, 245] width 48 height 19
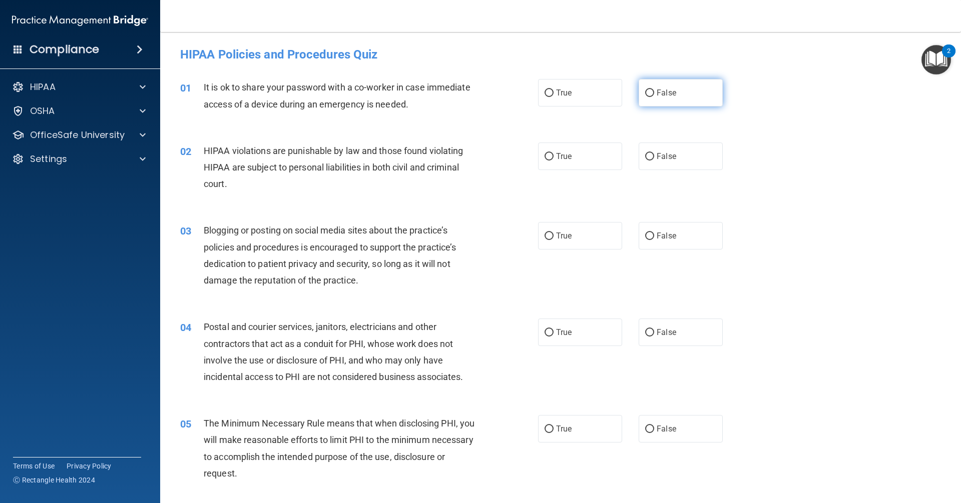
click at [667, 96] on span "False" at bounding box center [667, 93] width 20 height 10
click at [654, 96] on input "False" at bounding box center [649, 94] width 9 height 8
radio input "true"
click at [566, 164] on label "True" at bounding box center [580, 157] width 84 height 28
click at [553, 161] on input "True" at bounding box center [548, 157] width 9 height 8
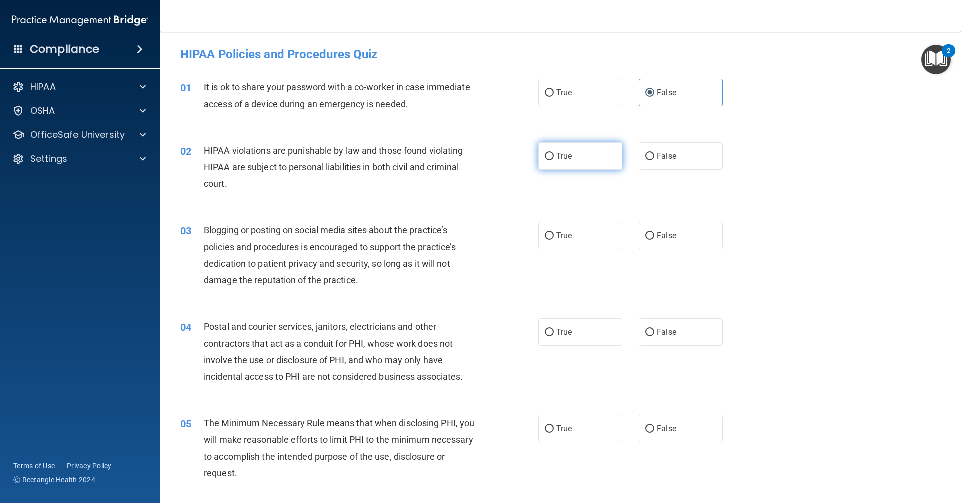
radio input "true"
click at [664, 241] on label "False" at bounding box center [681, 236] width 84 height 28
click at [654, 240] on input "False" at bounding box center [649, 237] width 9 height 8
radio input "true"
click at [555, 340] on label "True" at bounding box center [580, 333] width 84 height 28
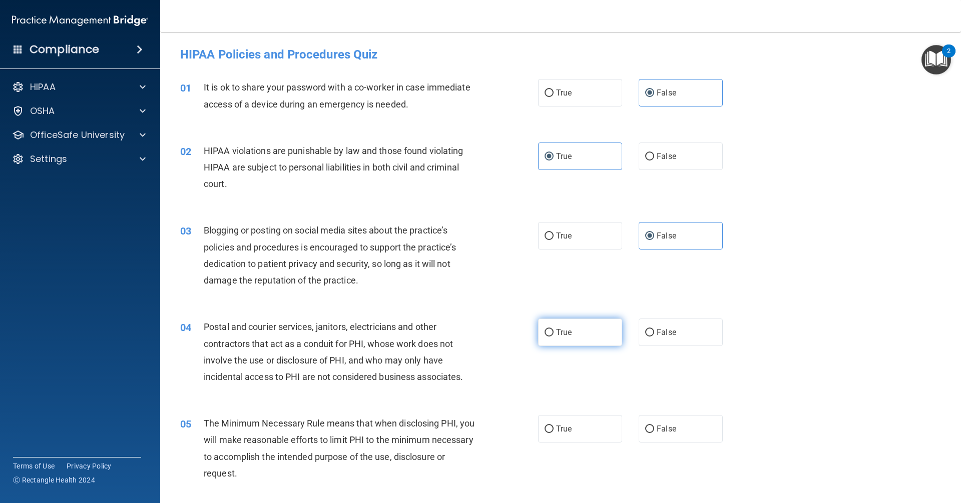
click at [553, 337] on input "True" at bounding box center [548, 333] width 9 height 8
radio input "true"
click at [639, 341] on label "False" at bounding box center [681, 333] width 84 height 28
click at [645, 337] on input "False" at bounding box center [649, 333] width 9 height 8
radio input "true"
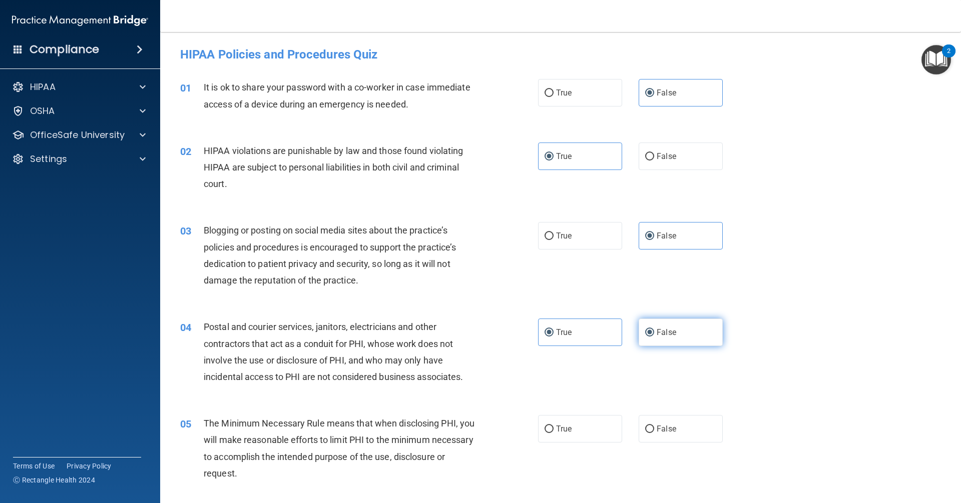
radio input "false"
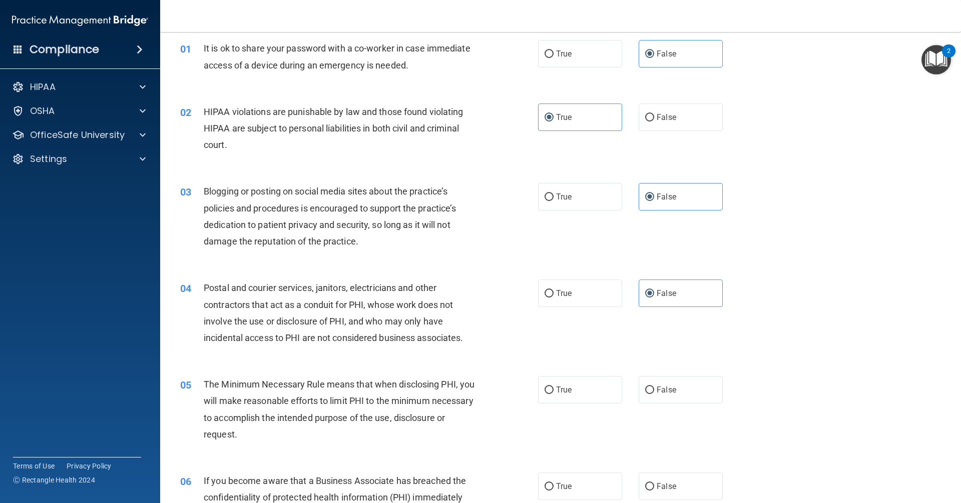
scroll to position [100, 0]
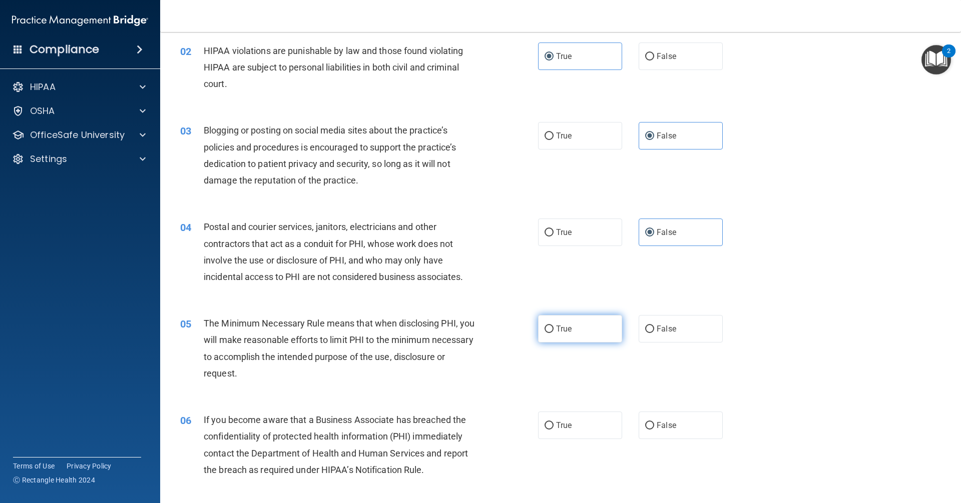
click at [590, 333] on label "True" at bounding box center [580, 329] width 84 height 28
click at [553, 333] on input "True" at bounding box center [548, 330] width 9 height 8
radio input "true"
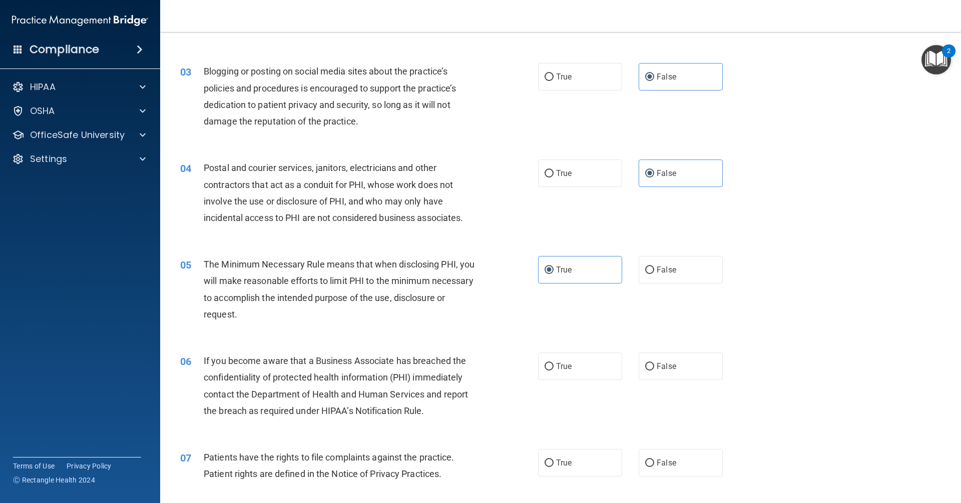
scroll to position [250, 0]
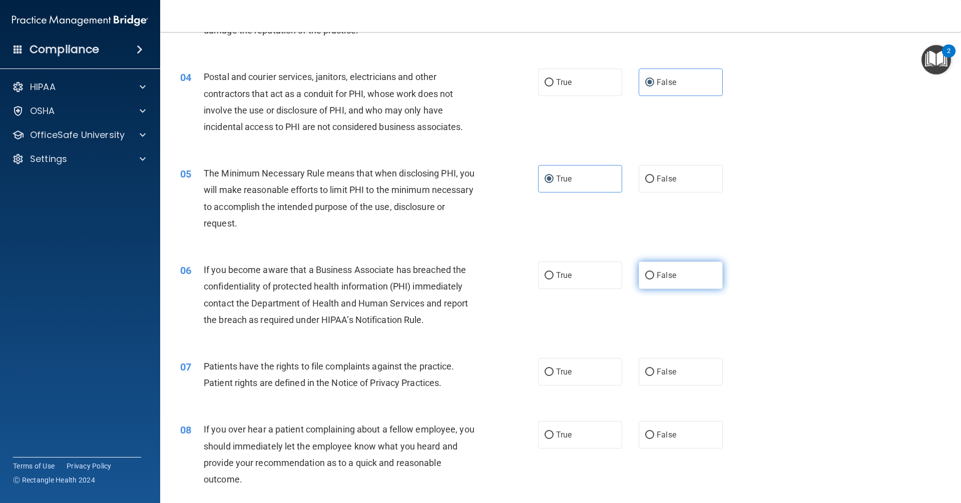
click at [693, 277] on label "False" at bounding box center [681, 276] width 84 height 28
click at [654, 277] on input "False" at bounding box center [649, 276] width 9 height 8
radio input "true"
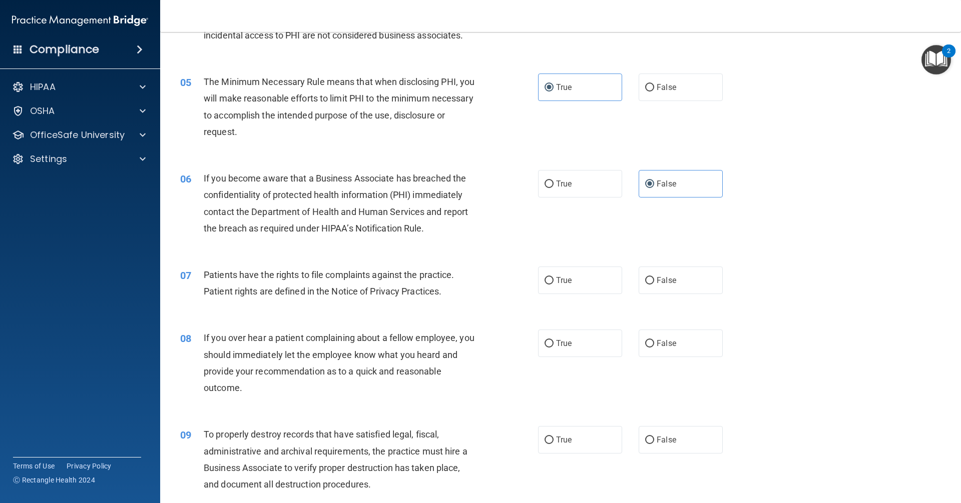
scroll to position [350, 0]
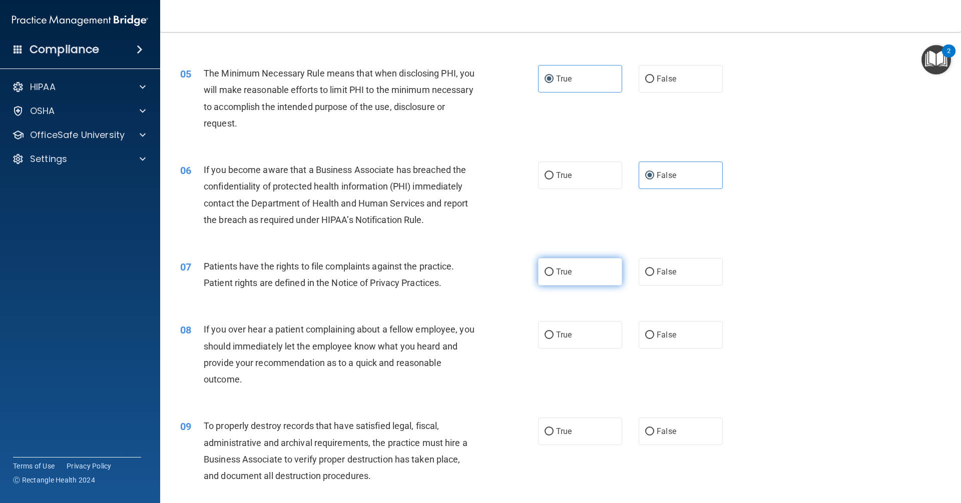
click at [556, 282] on label "True" at bounding box center [580, 272] width 84 height 28
click at [553, 276] on input "True" at bounding box center [548, 273] width 9 height 8
radio input "true"
click at [673, 344] on label "False" at bounding box center [681, 335] width 84 height 28
click at [654, 339] on input "False" at bounding box center [649, 336] width 9 height 8
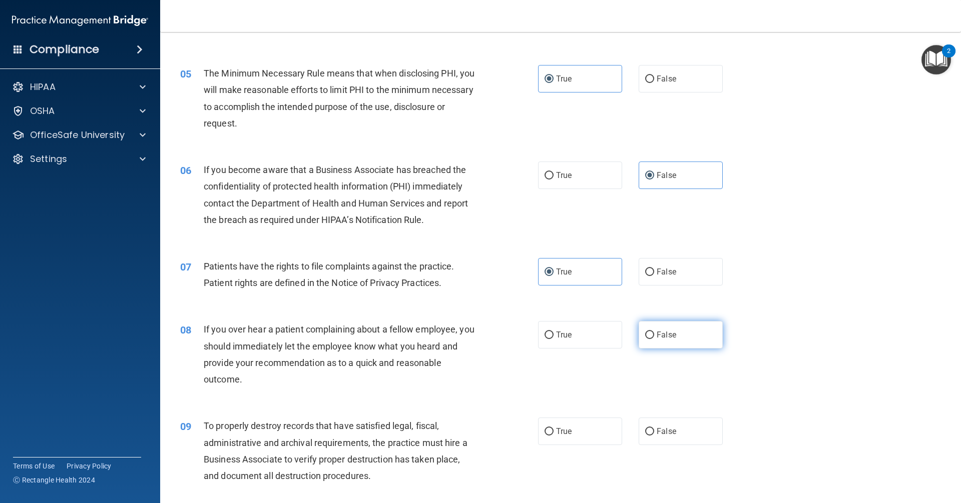
radio input "true"
click at [660, 425] on label "False" at bounding box center [681, 432] width 84 height 28
click at [654, 428] on input "False" at bounding box center [649, 432] width 9 height 8
radio input "true"
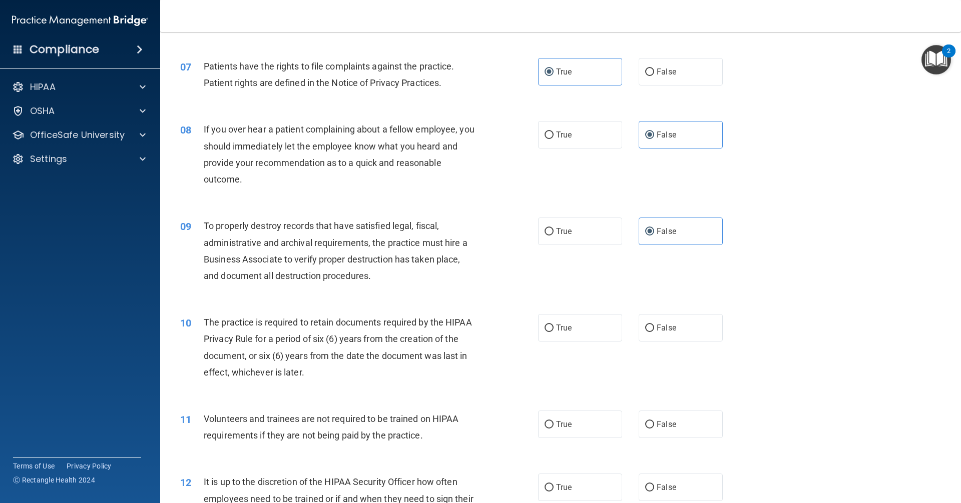
scroll to position [651, 0]
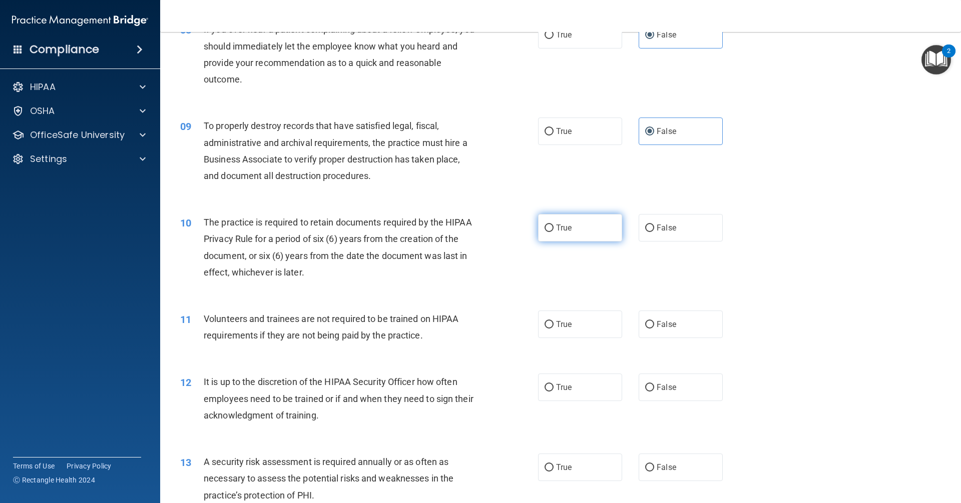
click at [572, 232] on label "True" at bounding box center [580, 228] width 84 height 28
click at [553, 232] on input "True" at bounding box center [548, 229] width 9 height 8
radio input "true"
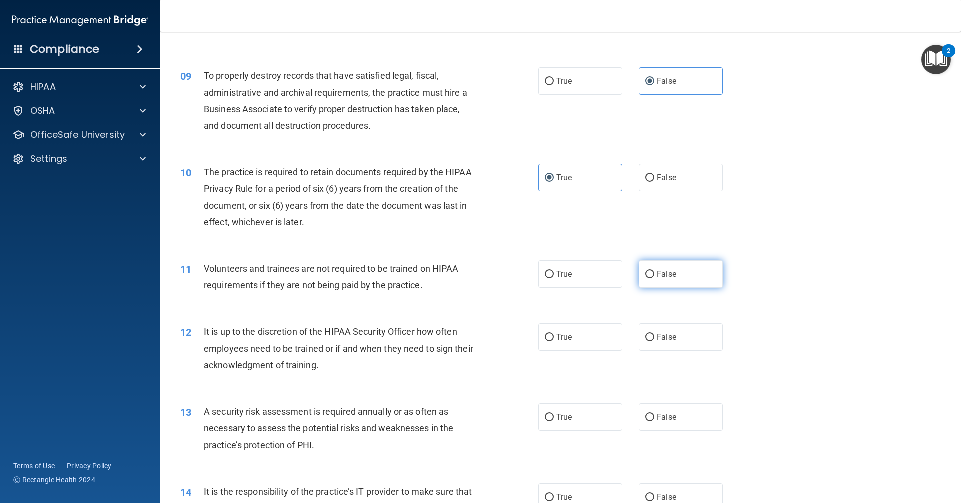
click at [659, 272] on span "False" at bounding box center [667, 275] width 20 height 10
click at [654, 272] on input "False" at bounding box center [649, 275] width 9 height 8
radio input "true"
click at [658, 332] on label "False" at bounding box center [681, 338] width 84 height 28
click at [654, 334] on input "False" at bounding box center [649, 338] width 9 height 8
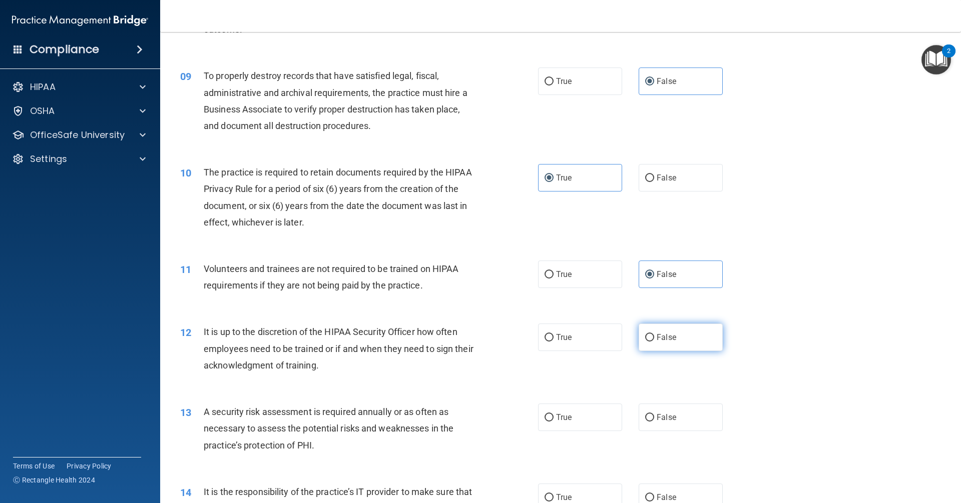
radio input "true"
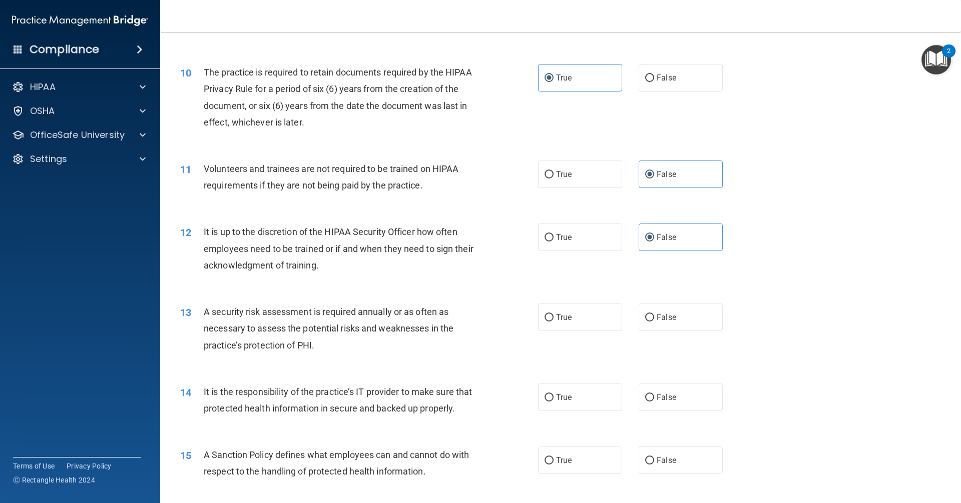
scroll to position [851, 0]
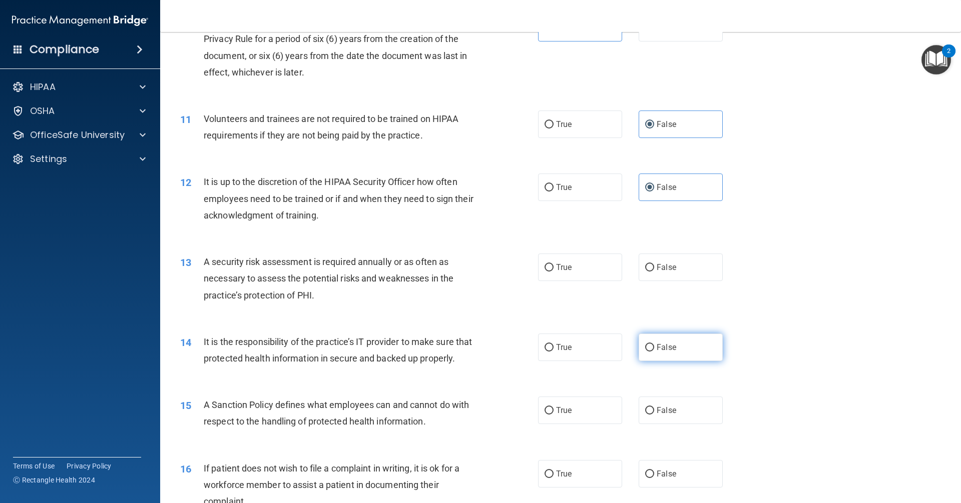
click at [665, 346] on span "False" at bounding box center [667, 348] width 20 height 10
click at [654, 346] on input "False" at bounding box center [649, 348] width 9 height 8
radio input "true"
click at [588, 270] on label "True" at bounding box center [580, 268] width 84 height 28
click at [553, 270] on input "True" at bounding box center [548, 268] width 9 height 8
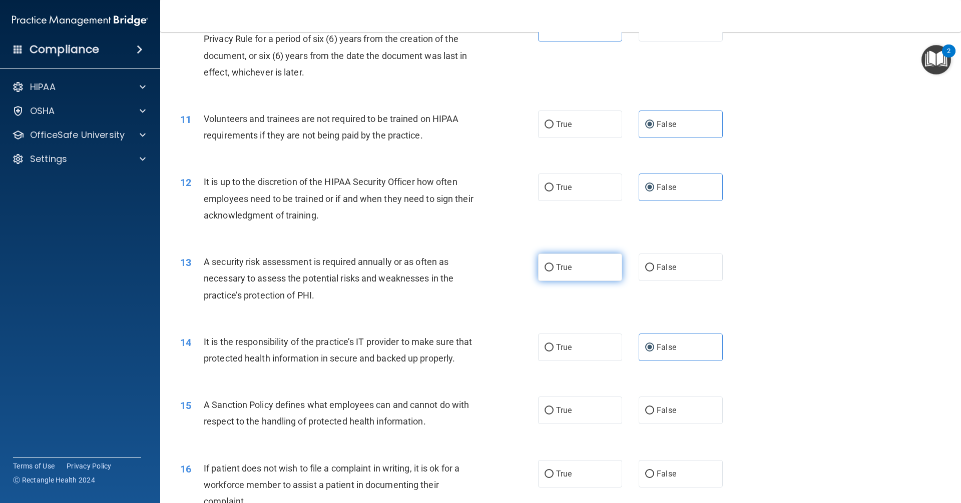
radio input "true"
click at [672, 424] on label "False" at bounding box center [681, 411] width 84 height 28
click at [654, 415] on input "False" at bounding box center [649, 411] width 9 height 8
radio input "true"
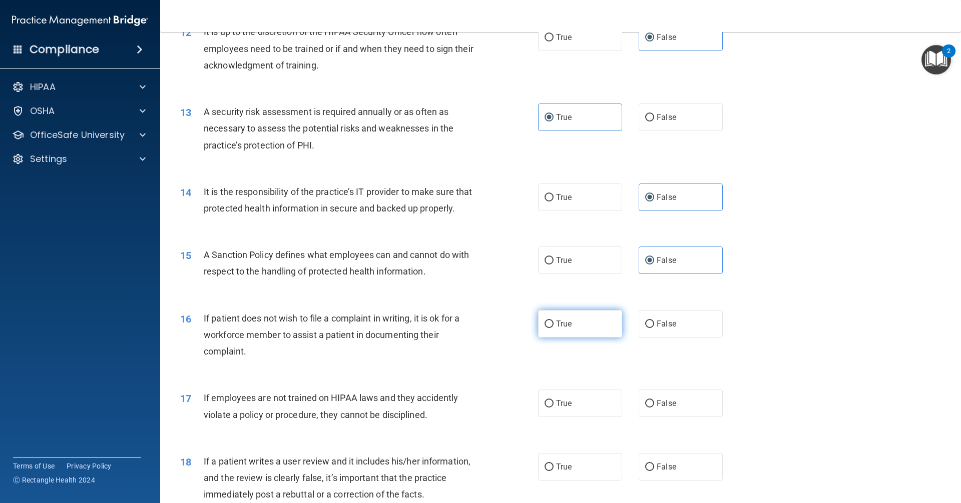
click at [563, 329] on span "True" at bounding box center [564, 324] width 16 height 10
click at [553, 328] on input "True" at bounding box center [548, 325] width 9 height 8
radio input "true"
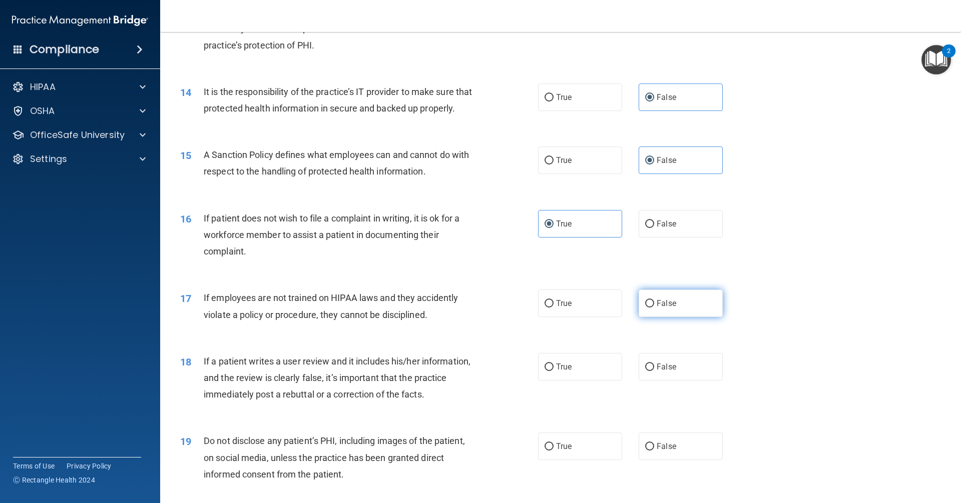
click at [662, 308] on span "False" at bounding box center [667, 304] width 20 height 10
click at [654, 308] on input "False" at bounding box center [649, 304] width 9 height 8
radio input "true"
click at [662, 372] on span "False" at bounding box center [667, 367] width 20 height 10
click at [654, 371] on input "False" at bounding box center [649, 368] width 9 height 8
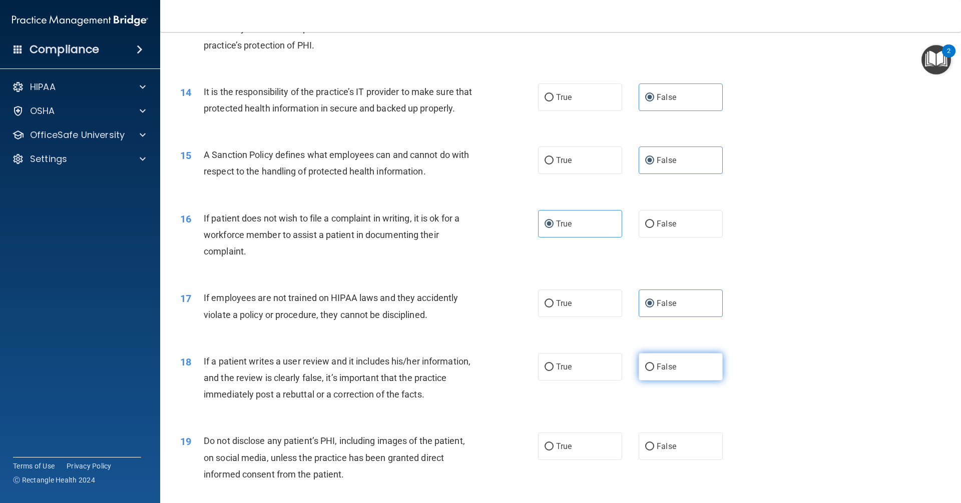
radio input "true"
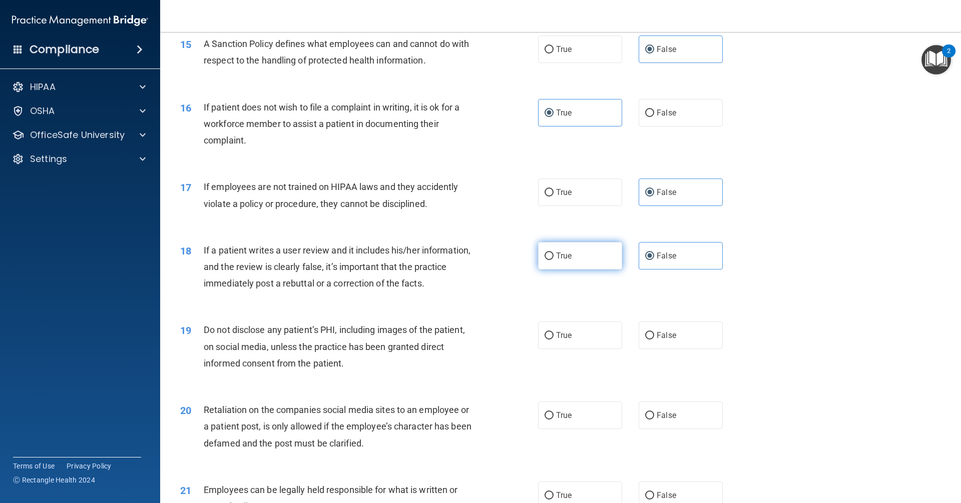
scroll to position [1251, 0]
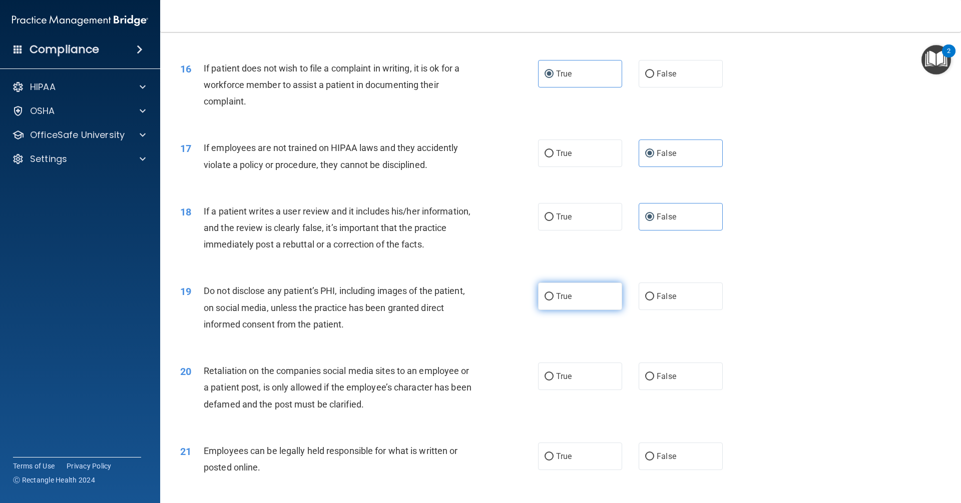
click at [568, 301] on span "True" at bounding box center [564, 297] width 16 height 10
click at [553, 301] on input "True" at bounding box center [548, 297] width 9 height 8
radio input "true"
click at [663, 381] on span "False" at bounding box center [667, 377] width 20 height 10
click at [654, 381] on input "False" at bounding box center [649, 377] width 9 height 8
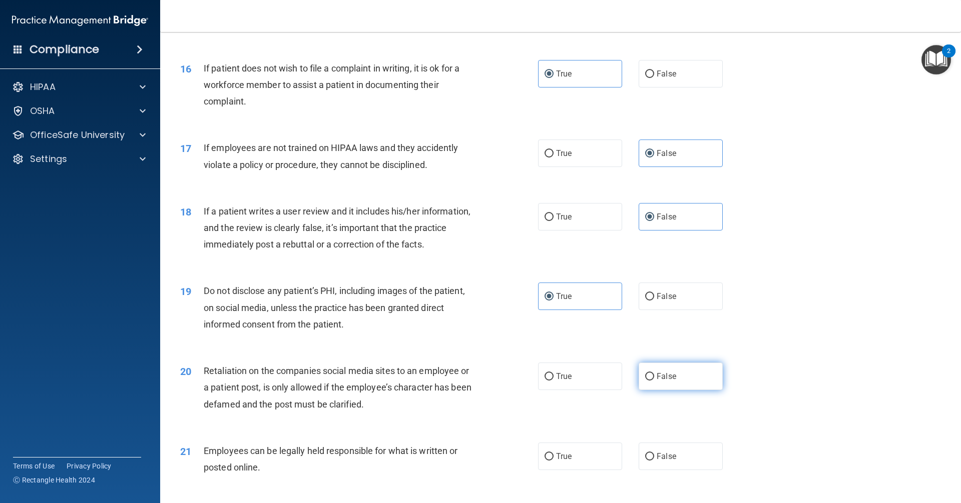
radio input "true"
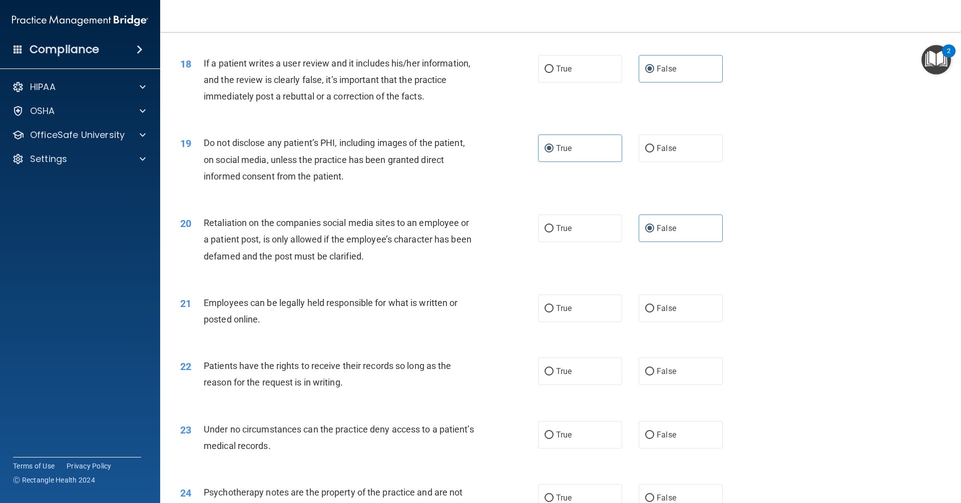
scroll to position [1401, 0]
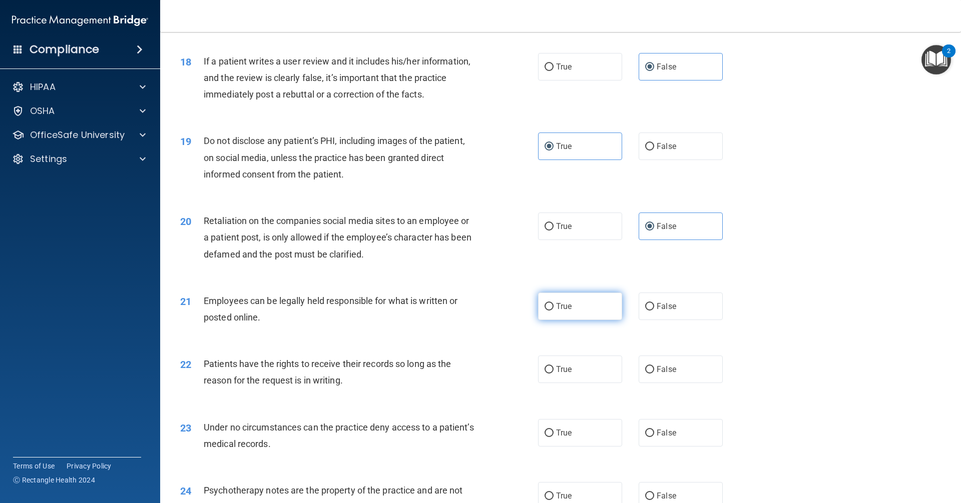
click at [581, 320] on label "True" at bounding box center [580, 307] width 84 height 28
click at [553, 311] on input "True" at bounding box center [548, 307] width 9 height 8
radio input "true"
click at [660, 374] on span "False" at bounding box center [667, 370] width 20 height 10
click at [654, 374] on input "False" at bounding box center [649, 370] width 9 height 8
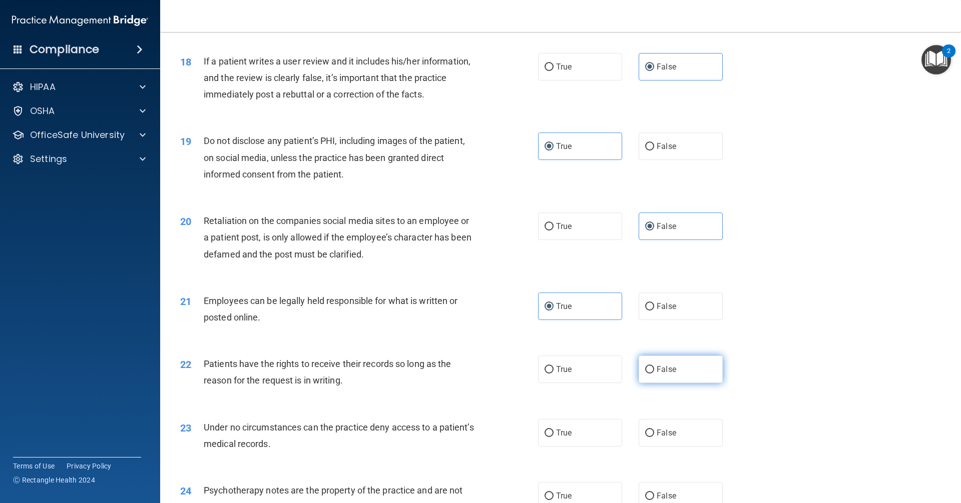
radio input "true"
click at [657, 438] on span "False" at bounding box center [667, 433] width 20 height 10
click at [654, 437] on input "False" at bounding box center [649, 434] width 9 height 8
radio input "true"
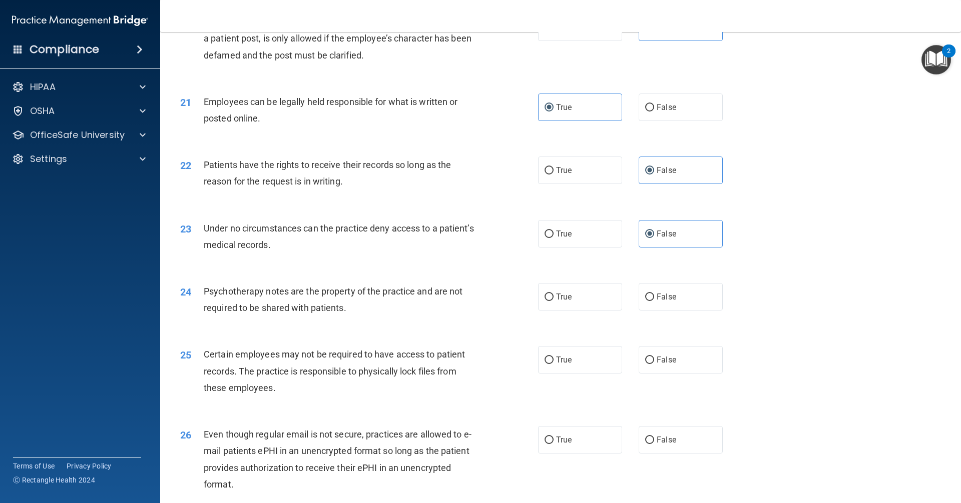
scroll to position [1601, 0]
click at [569, 307] on label "True" at bounding box center [580, 296] width 84 height 28
click at [553, 300] on input "True" at bounding box center [548, 297] width 9 height 8
radio input "true"
click at [588, 373] on label "True" at bounding box center [580, 359] width 84 height 28
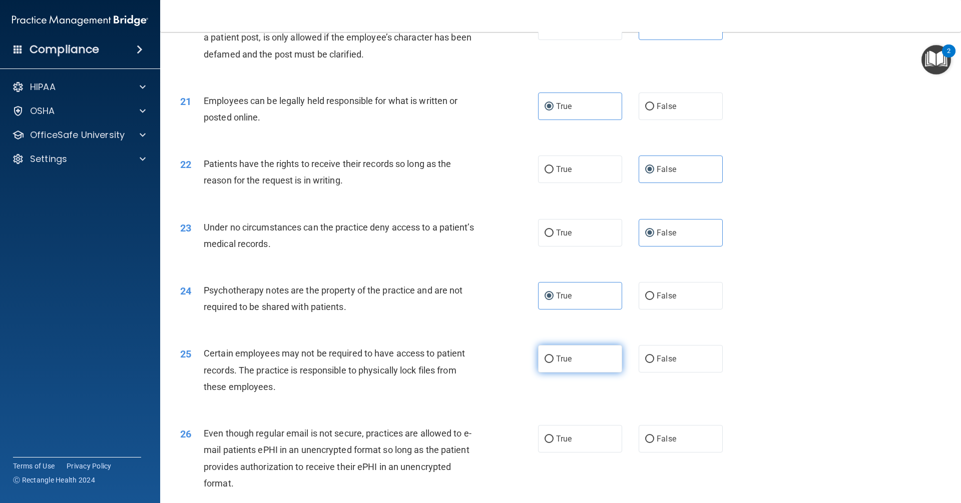
click at [553, 363] on input "True" at bounding box center [548, 360] width 9 height 8
radio input "true"
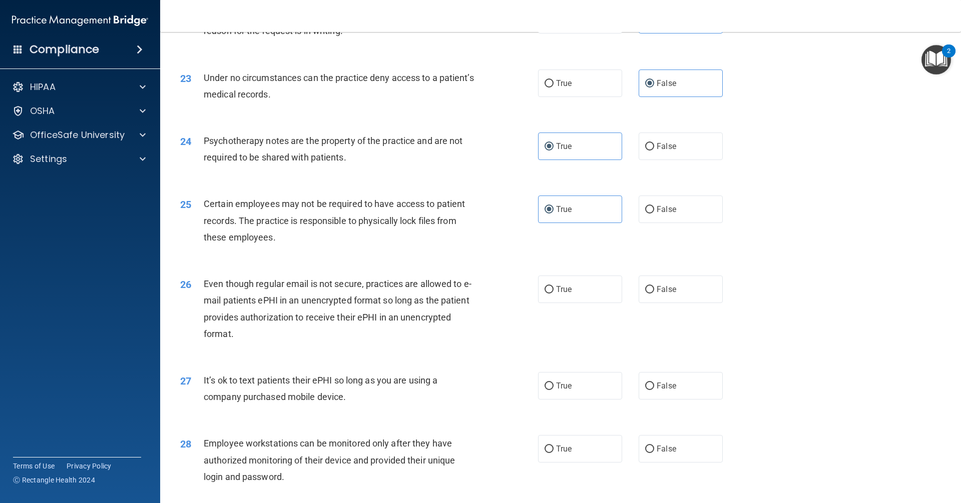
scroll to position [1752, 0]
click at [563, 303] on label "True" at bounding box center [580, 289] width 84 height 28
click at [553, 293] on input "True" at bounding box center [548, 290] width 9 height 8
radio input "true"
click at [657, 390] on span "False" at bounding box center [667, 386] width 20 height 10
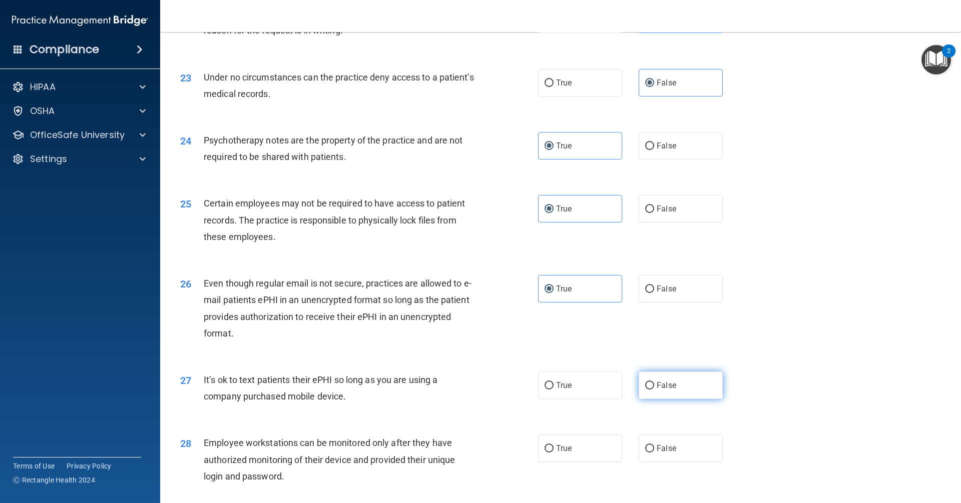
click at [654, 390] on input "False" at bounding box center [649, 386] width 9 height 8
radio input "true"
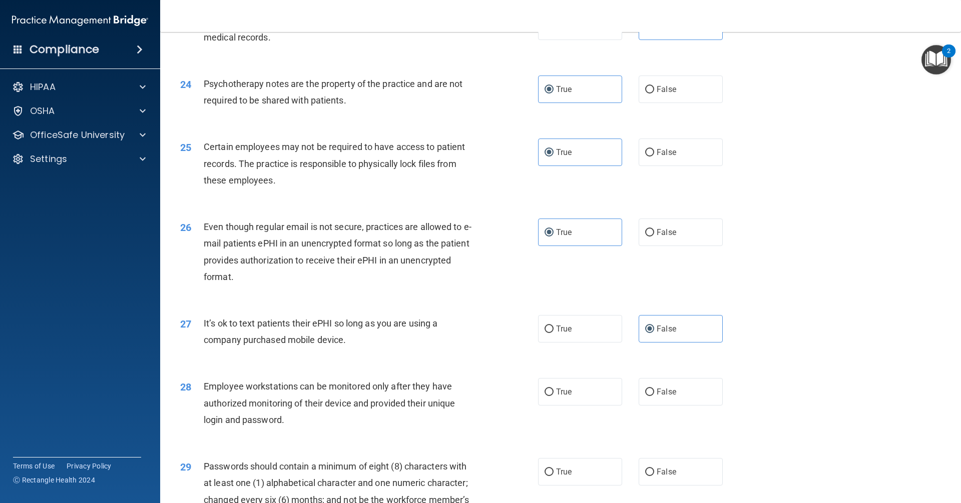
scroll to position [1852, 0]
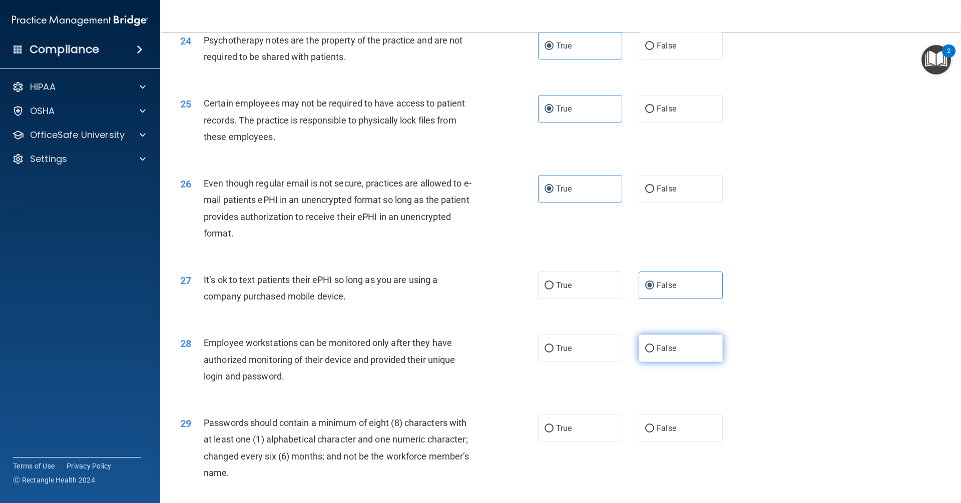
click at [686, 362] on label "False" at bounding box center [681, 349] width 84 height 28
click at [654, 353] on input "False" at bounding box center [649, 349] width 9 height 8
radio input "true"
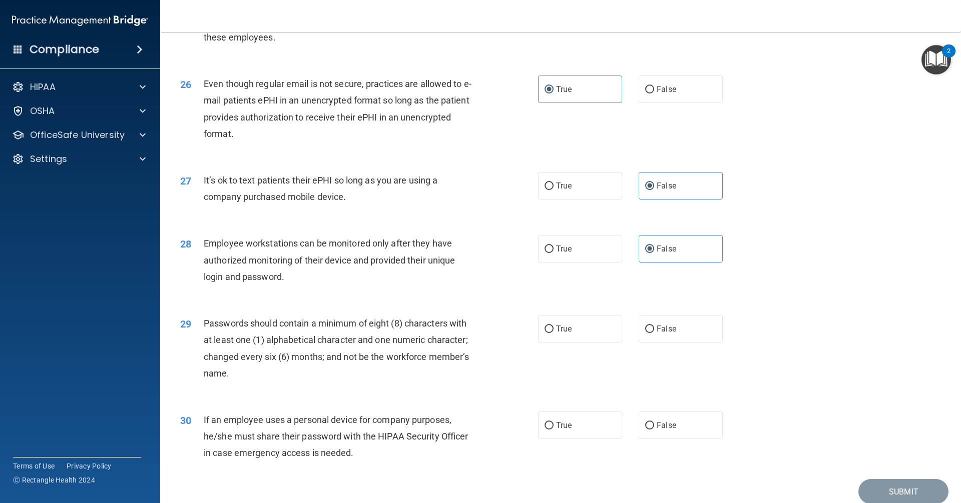
scroll to position [1952, 0]
click at [678, 437] on label "False" at bounding box center [681, 425] width 84 height 28
click at [654, 429] on input "False" at bounding box center [649, 426] width 9 height 8
radio input "true"
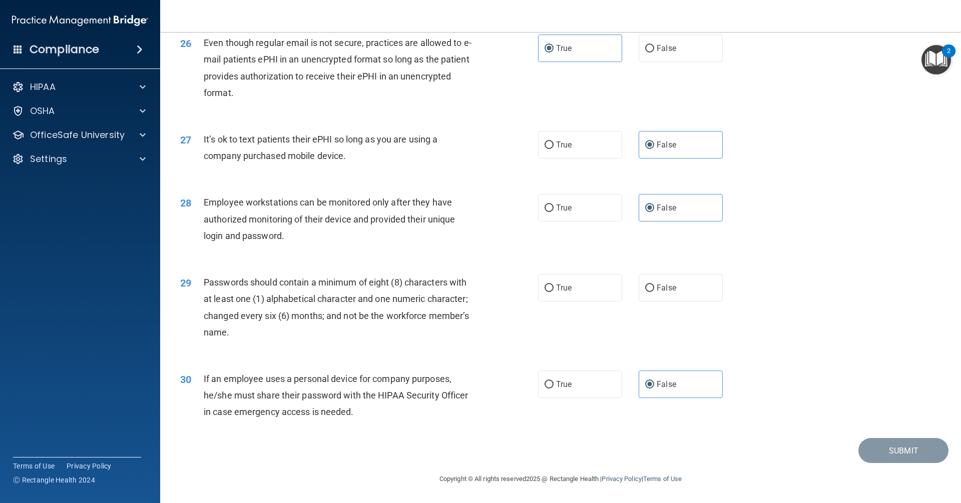
scroll to position [2009, 0]
click at [557, 293] on label "True" at bounding box center [580, 288] width 84 height 28
click at [553, 292] on input "True" at bounding box center [548, 289] width 9 height 8
radio input "true"
click at [894, 452] on button "Submit" at bounding box center [903, 451] width 90 height 26
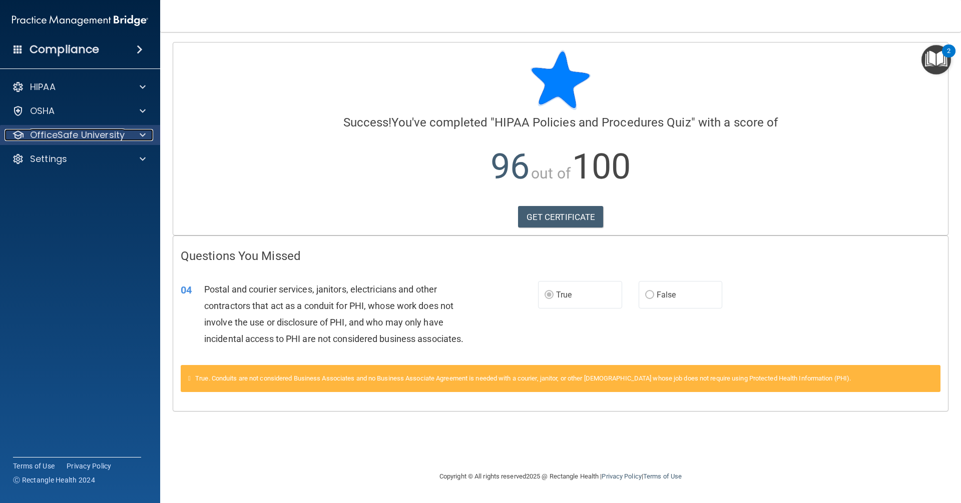
click at [82, 140] on p "OfficeSafe University" at bounding box center [77, 135] width 95 height 12
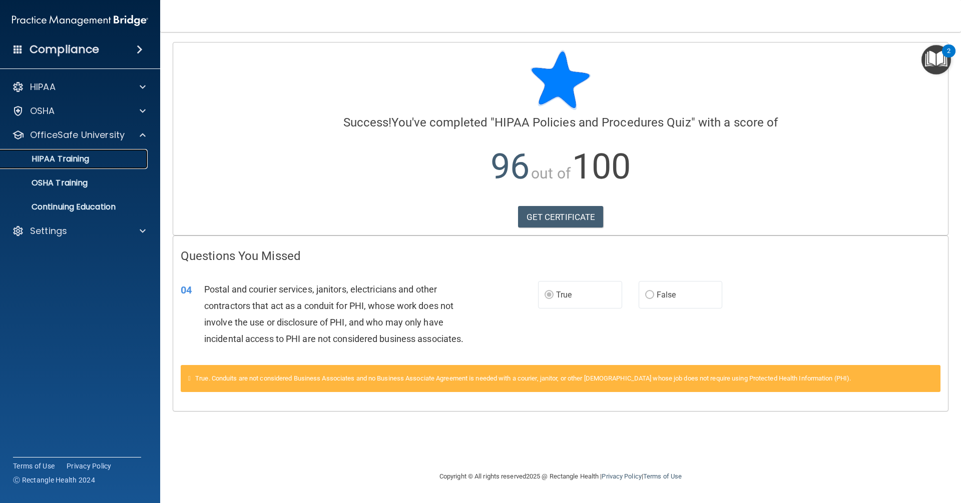
click at [58, 158] on p "HIPAA Training" at bounding box center [48, 159] width 83 height 10
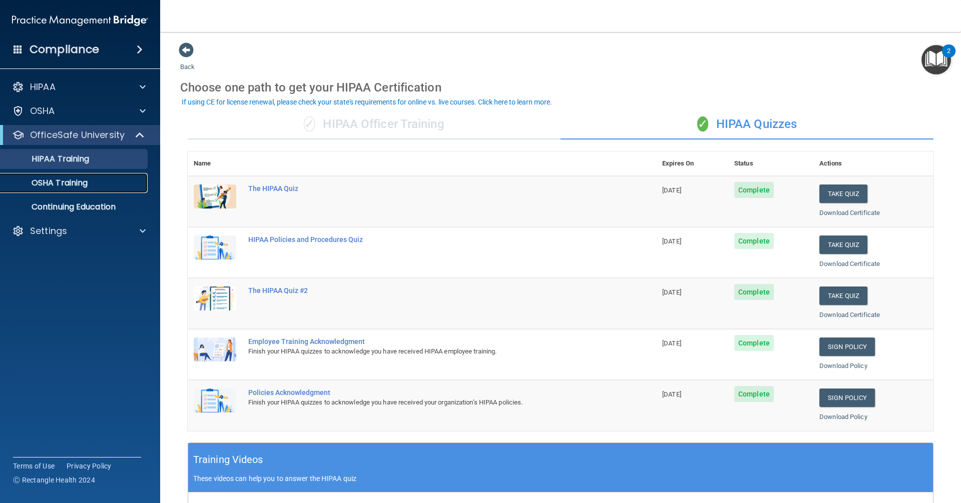
click at [85, 178] on p "OSHA Training" at bounding box center [47, 183] width 81 height 10
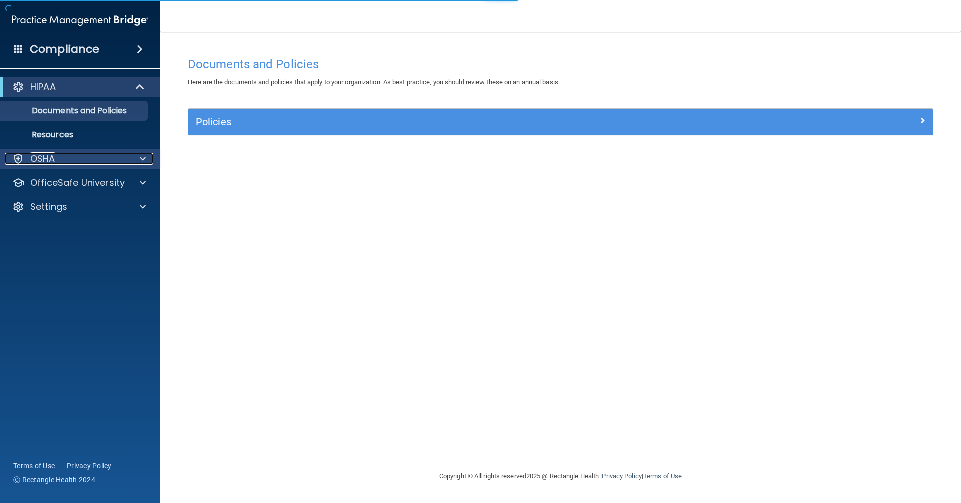
click at [62, 161] on div "OSHA" at bounding box center [67, 159] width 124 height 12
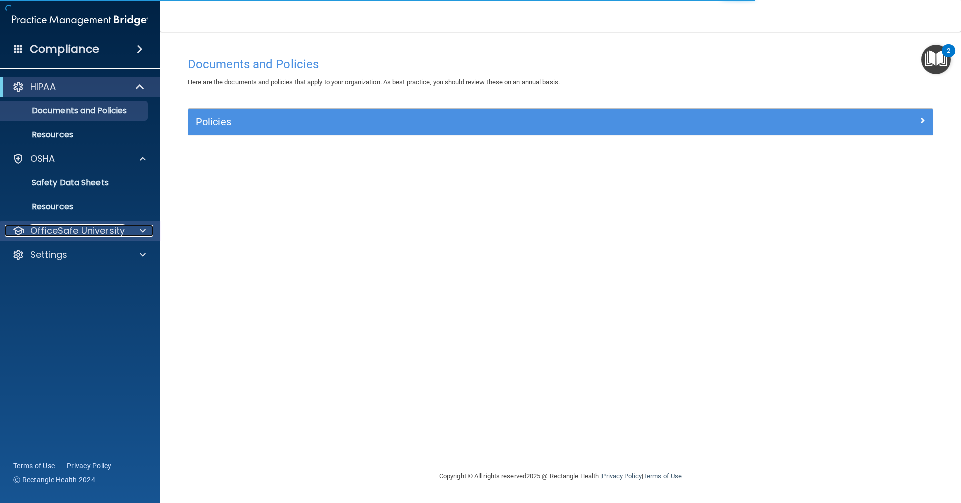
click at [72, 229] on p "OfficeSafe University" at bounding box center [77, 231] width 95 height 12
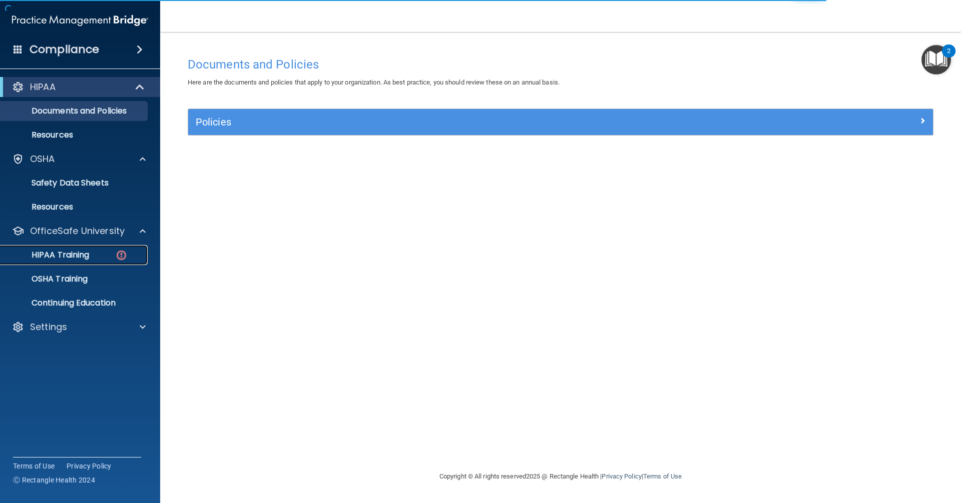
click at [73, 252] on p "HIPAA Training" at bounding box center [48, 255] width 83 height 10
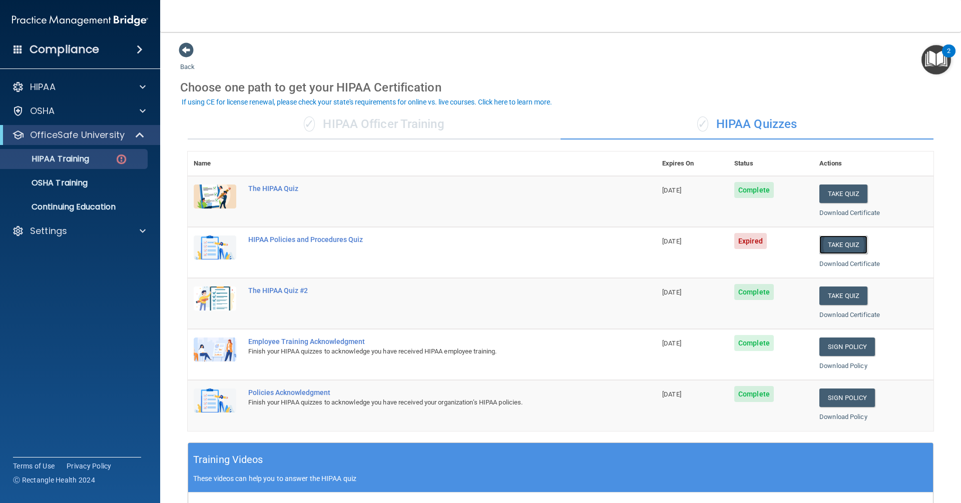
click at [833, 245] on button "Take Quiz" at bounding box center [843, 245] width 48 height 19
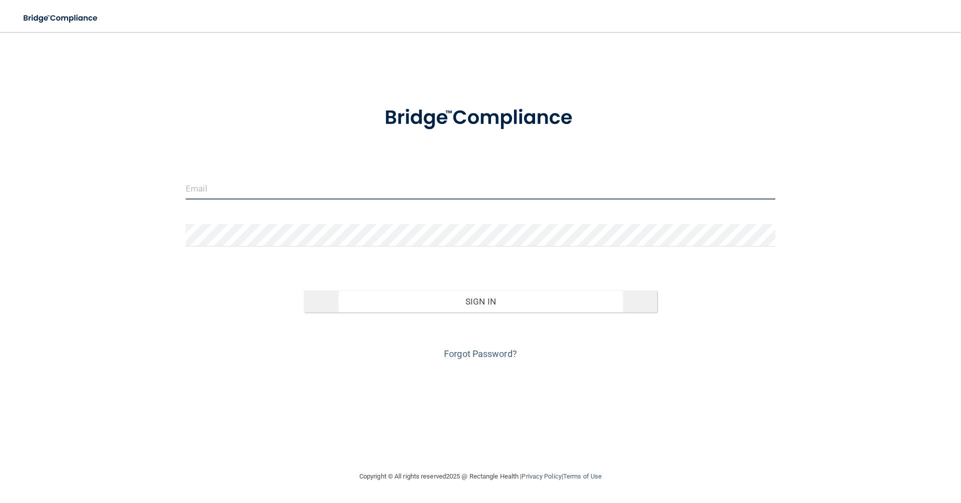
type input "[EMAIL_ADDRESS][DOMAIN_NAME]"
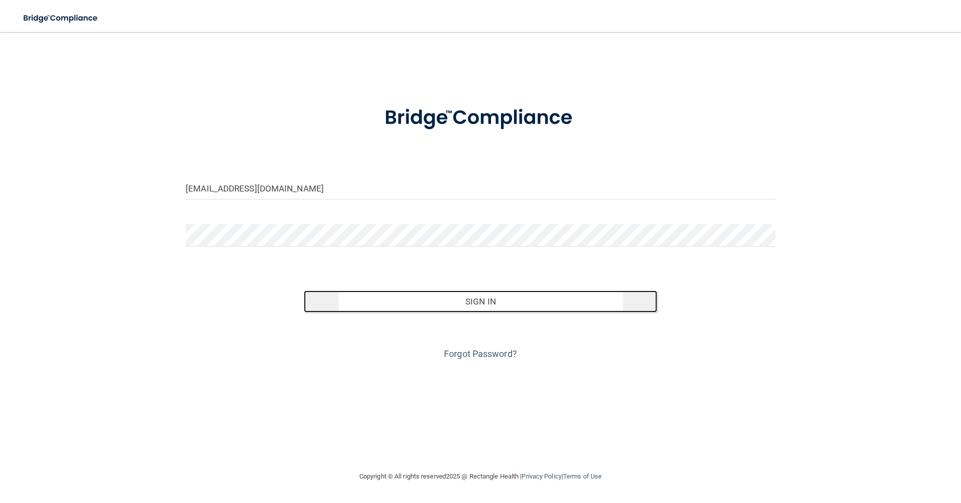
click at [494, 309] on button "Sign In" at bounding box center [481, 302] width 354 height 22
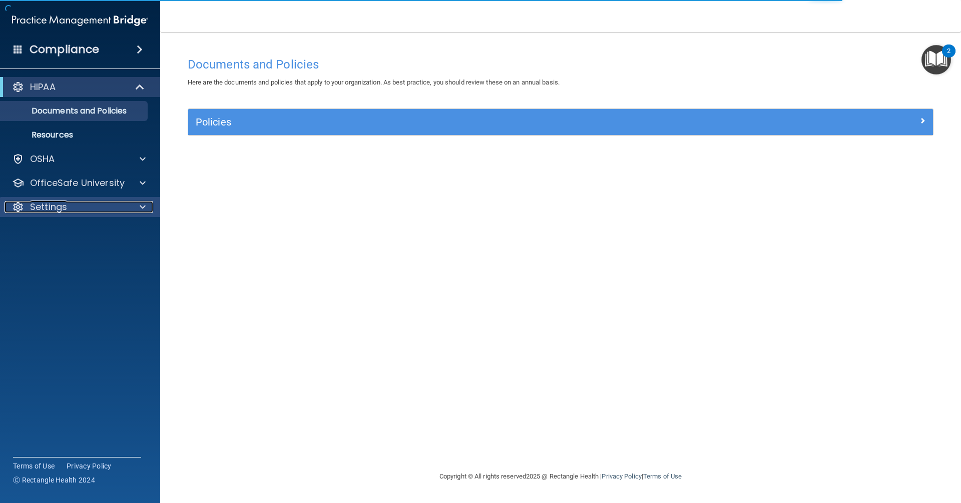
click at [57, 208] on p "Settings" at bounding box center [48, 207] width 37 height 12
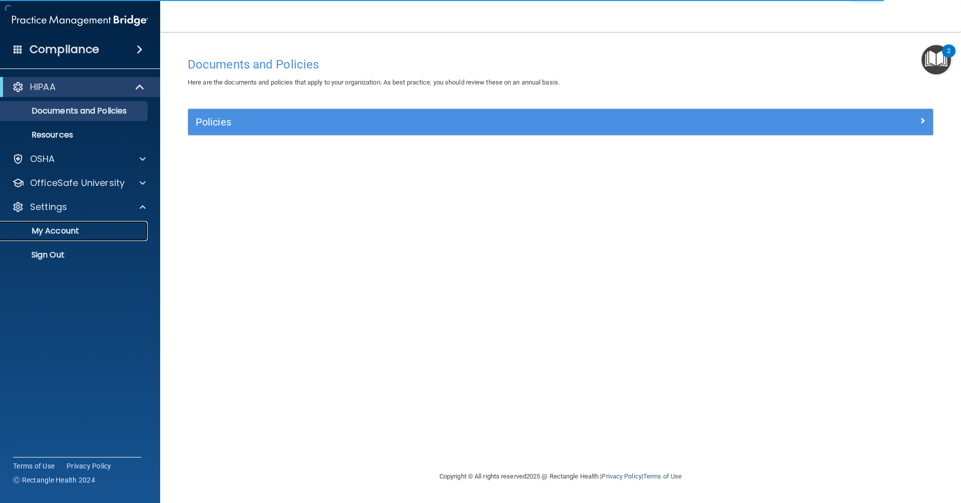
click at [68, 231] on p "My Account" at bounding box center [75, 231] width 137 height 10
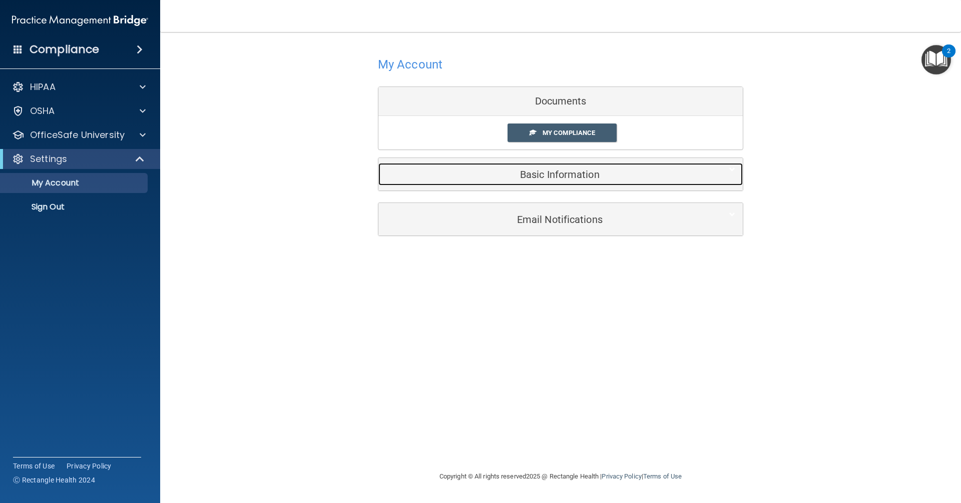
click at [567, 175] on h5 "Basic Information" at bounding box center [545, 174] width 319 height 11
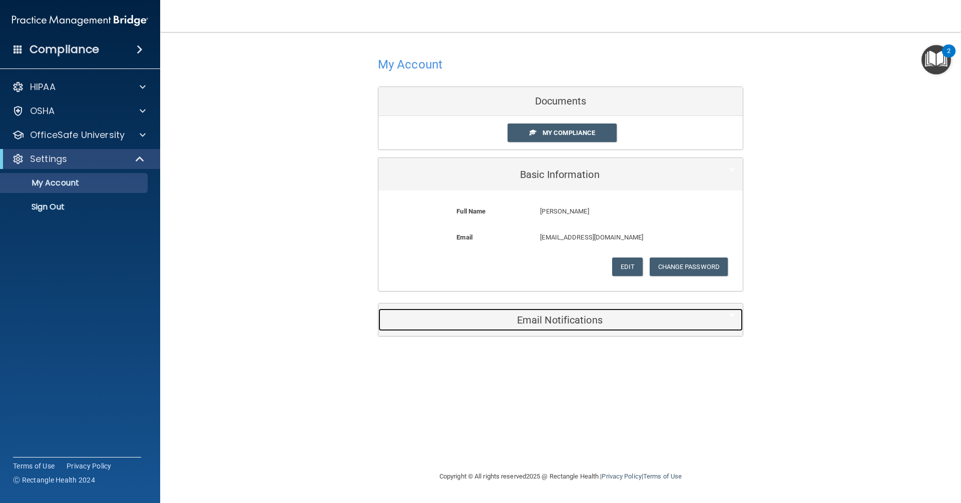
click at [573, 316] on h5 "Email Notifications" at bounding box center [545, 320] width 319 height 11
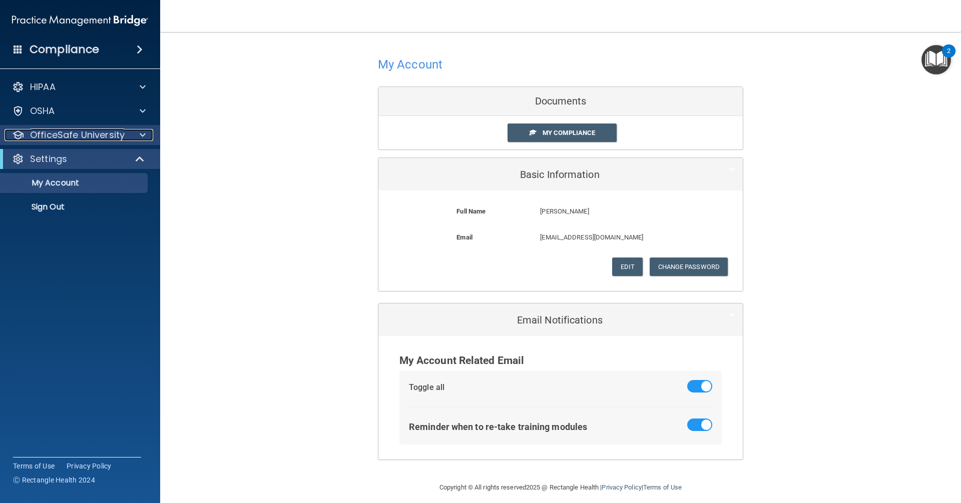
click at [103, 133] on p "OfficeSafe University" at bounding box center [77, 135] width 95 height 12
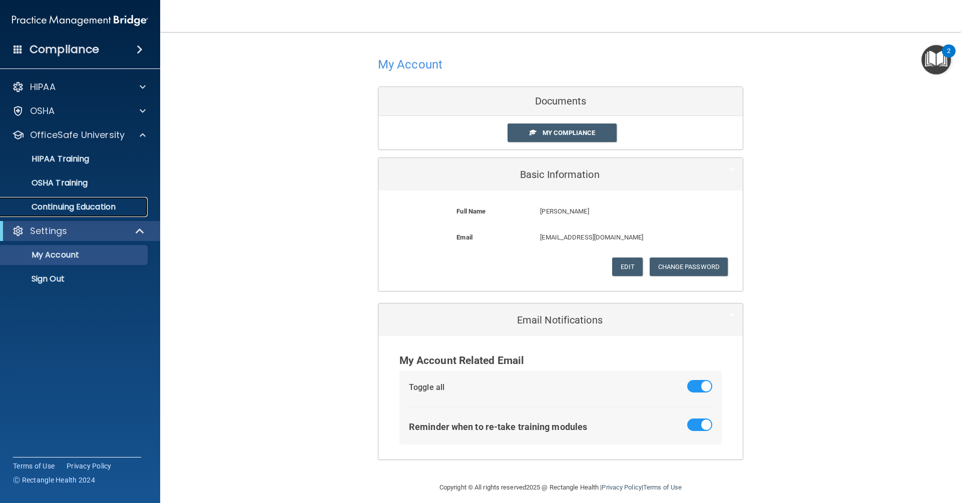
click at [74, 207] on p "Continuing Education" at bounding box center [75, 207] width 137 height 10
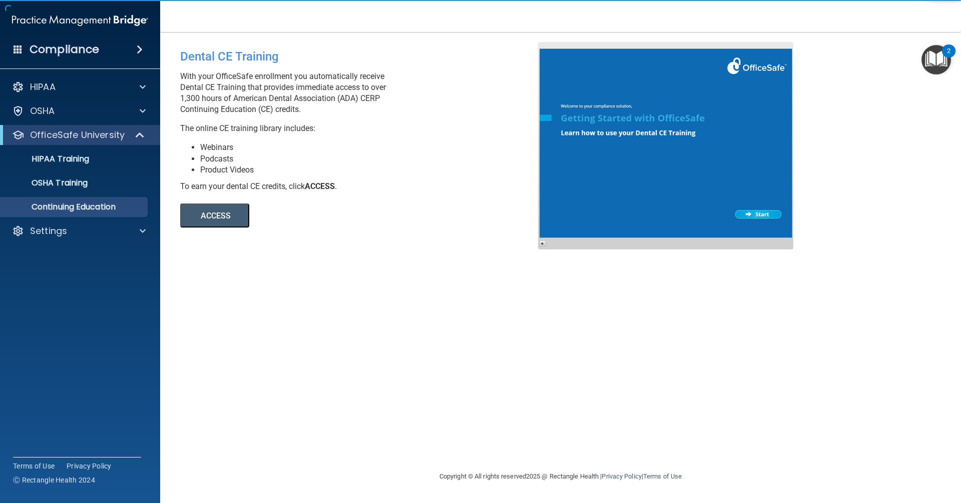
click at [205, 210] on button "ACCESS" at bounding box center [214, 216] width 69 height 24
